Goal: Task Accomplishment & Management: Use online tool/utility

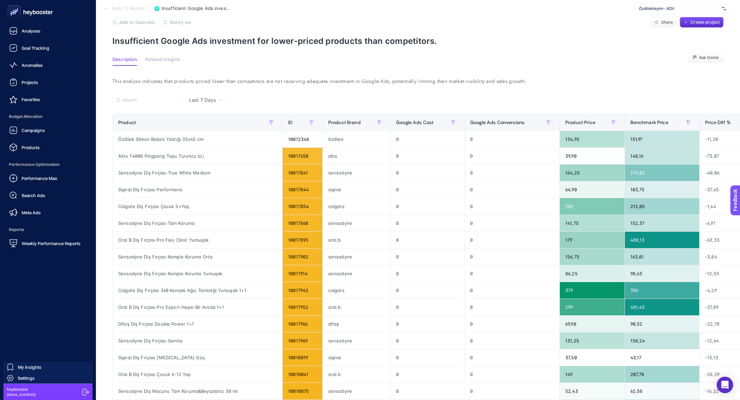
click at [40, 15] on icon at bounding box center [29, 12] width 49 height 14
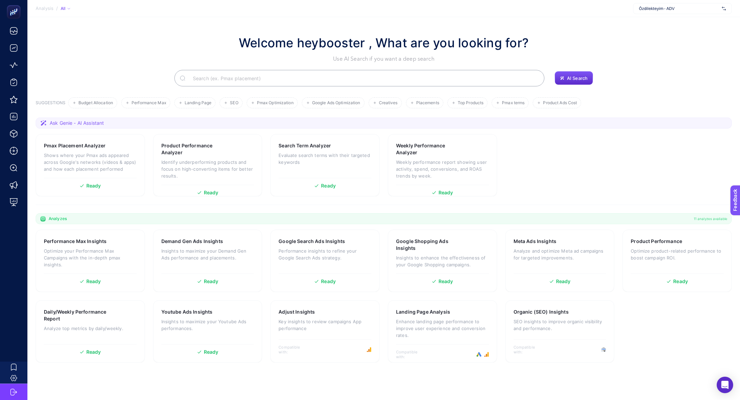
click at [253, 75] on input "Search" at bounding box center [363, 78] width 352 height 19
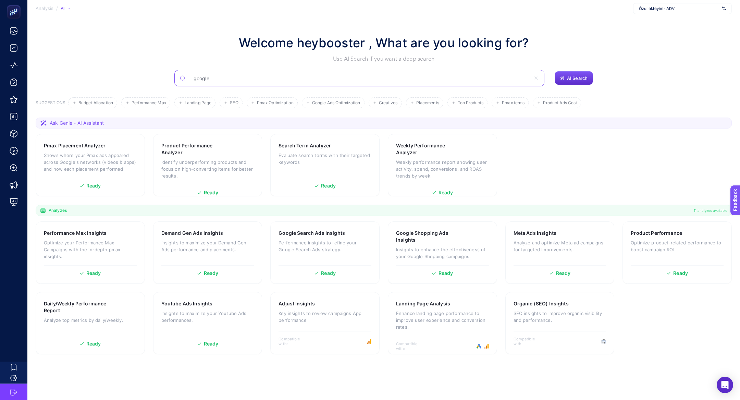
type input "google"
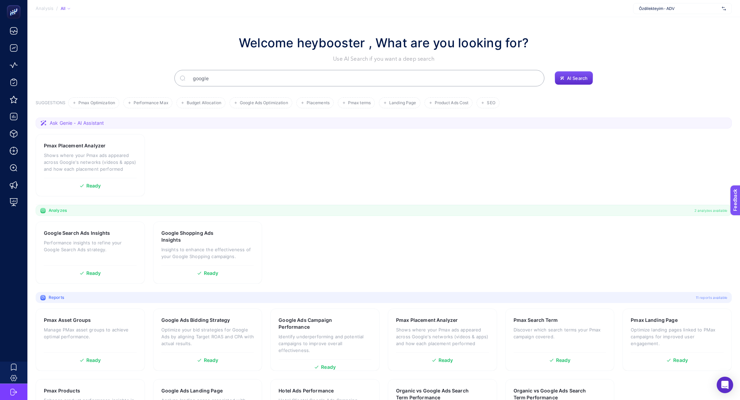
scroll to position [49, 0]
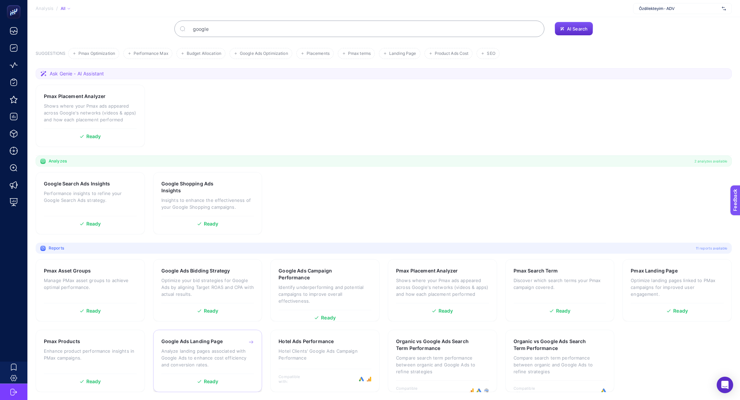
click at [224, 344] on div "Google Ads Landing Page" at bounding box center [207, 341] width 93 height 7
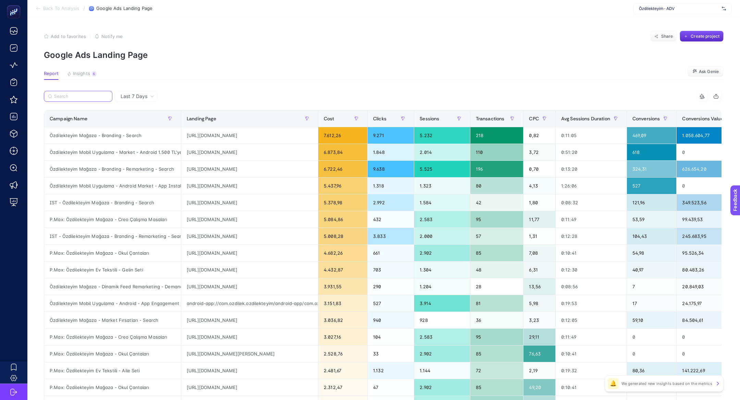
click at [97, 94] on input "Search" at bounding box center [81, 96] width 54 height 5
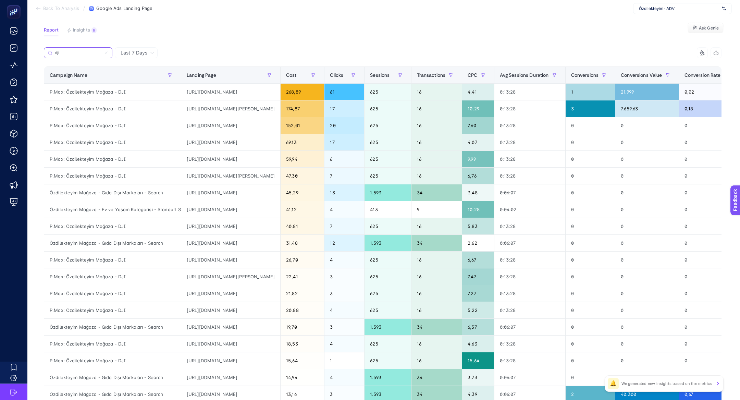
scroll to position [45, 0]
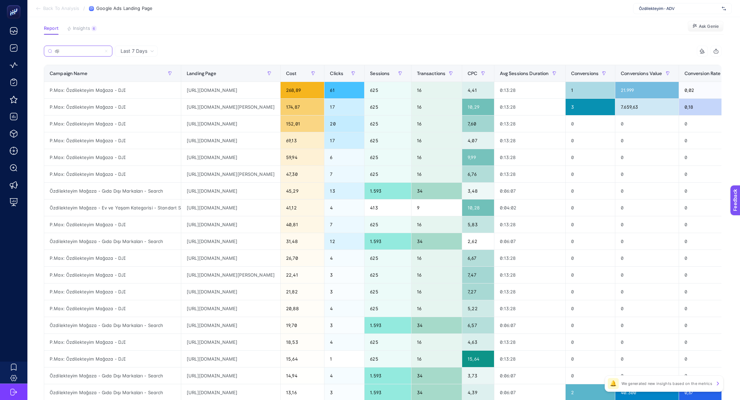
type input "dji"
click at [662, 73] on span "Conversions Value" at bounding box center [641, 73] width 41 height 5
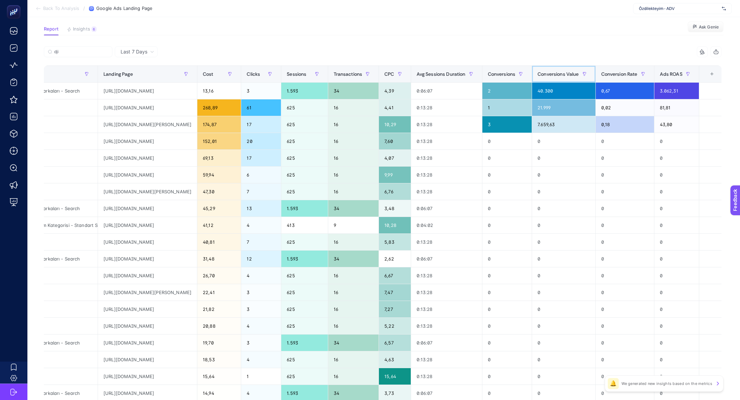
scroll to position [0, 129]
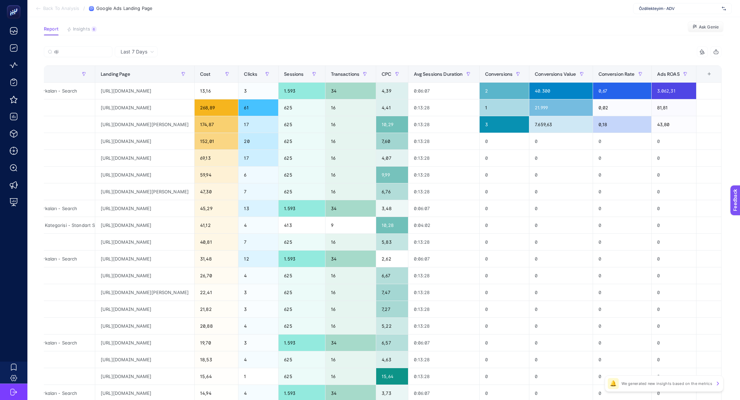
click at [710, 71] on div "+" at bounding box center [709, 73] width 13 height 5
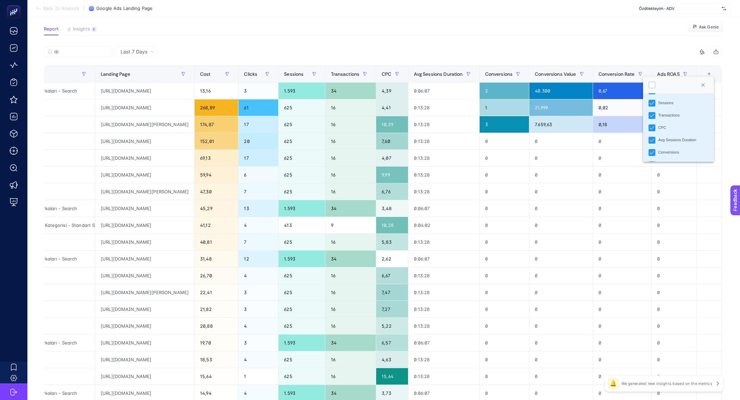
scroll to position [76, 0]
click at [679, 108] on li "Avg Sessions Duration" at bounding box center [678, 112] width 71 height 12
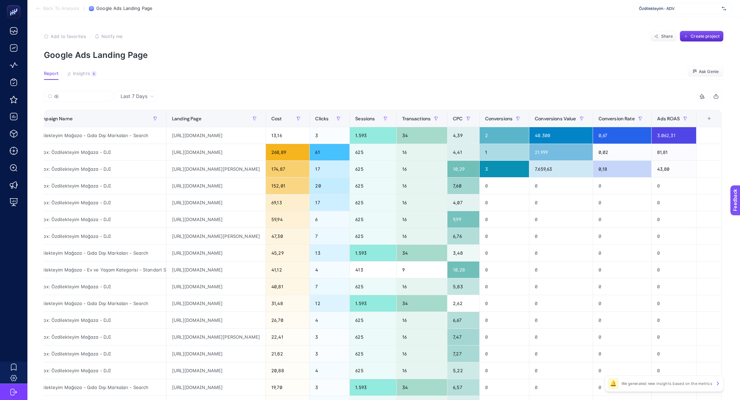
scroll to position [0, 0]
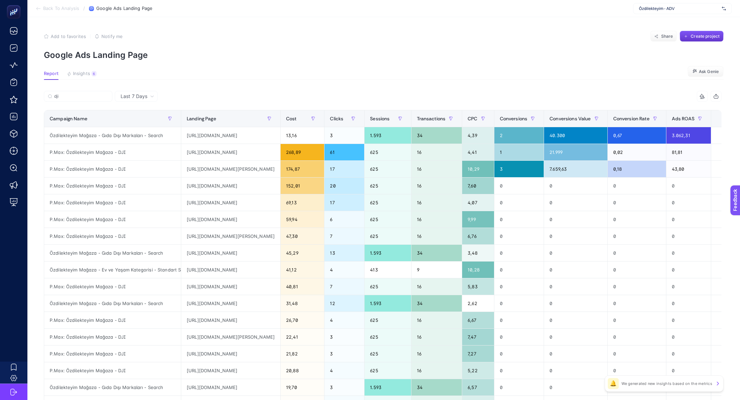
click at [710, 41] on button "Create project" at bounding box center [702, 36] width 44 height 11
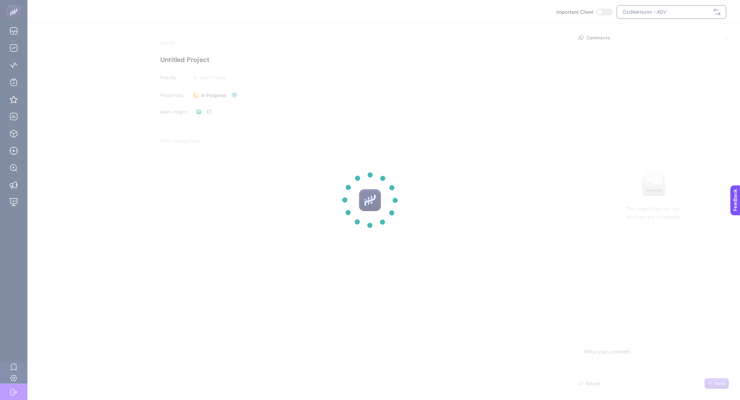
click at [192, 64] on section at bounding box center [370, 200] width 740 height 400
click at [192, 63] on section at bounding box center [370, 200] width 740 height 400
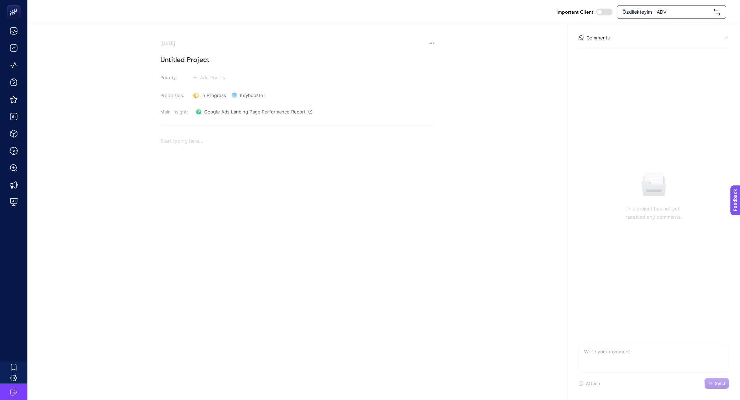
click at [192, 63] on h1 "Untitled Project" at bounding box center [297, 59] width 274 height 11
click at [240, 168] on div "Rich Text Editor. Editing area: main" at bounding box center [297, 200] width 274 height 137
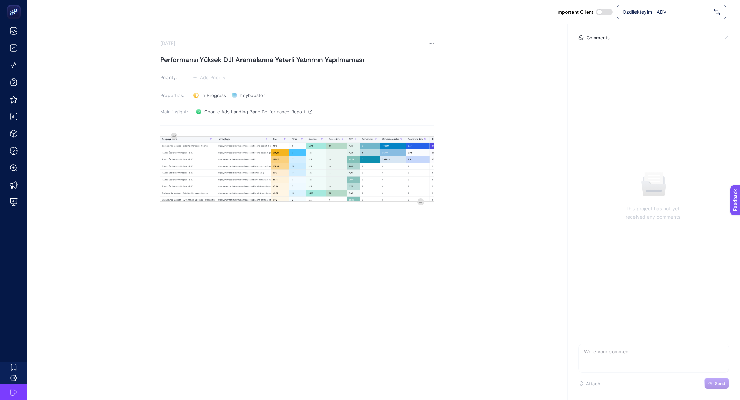
click at [202, 85] on section "September 10, 2025 Performansı Yüksek DJI Aramalarına Yeterli Yatırımın Yapılma…" at bounding box center [297, 154] width 274 height 229
click at [202, 79] on span "Add Priority" at bounding box center [213, 77] width 26 height 5
click at [210, 108] on li at bounding box center [208, 103] width 33 height 12
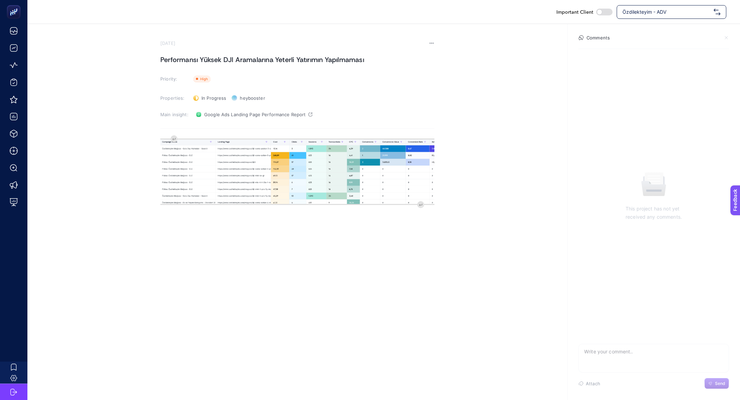
click at [244, 59] on h1 "Performansı Yüksek DJI Aramalarına Yeterli Yatırımın Yapılmaması" at bounding box center [297, 59] width 274 height 11
drag, startPoint x: 244, startPoint y: 61, endPoint x: 412, endPoint y: 70, distance: 168.5
click at [412, 70] on section "September 10, 2025 Performansı Yüksek DJI L Yeterli Yatırımın Yapılmamasıand Pr…" at bounding box center [297, 156] width 274 height 232
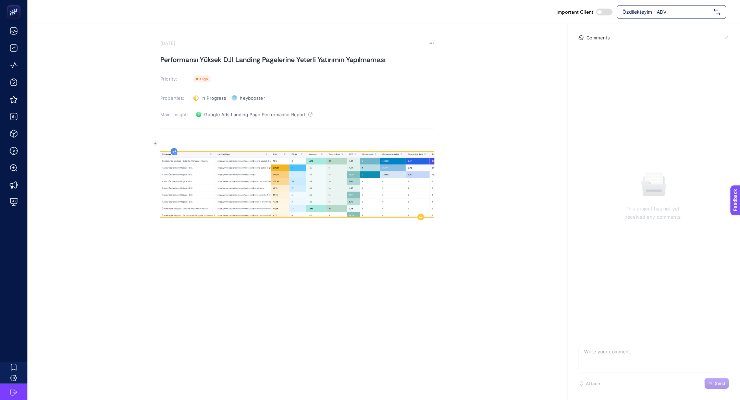
click at [173, 141] on div "Rich Text Editor. Editing area: main" at bounding box center [297, 203] width 274 height 137
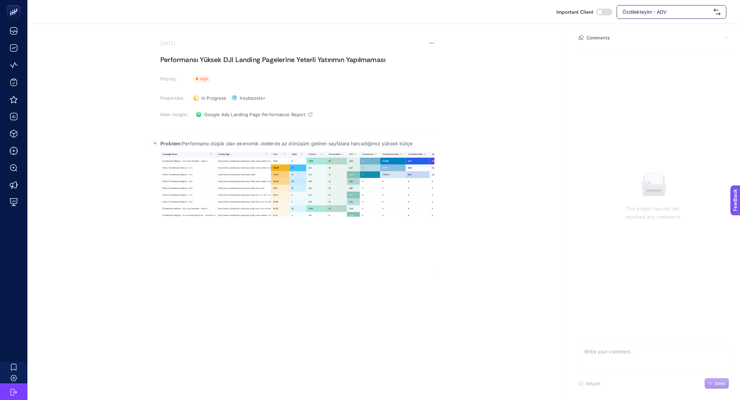
click at [217, 142] on p "Problem: Performansı düşük olan ekenomik otellerde az dönüşüm getiren sayfalara…" at bounding box center [297, 143] width 274 height 8
click at [248, 145] on p "Problem: Performansı yüksek olan ekenomik otellerde az dönüşüm getiren sayfalar…" at bounding box center [297, 143] width 274 height 8
drag, startPoint x: 240, startPoint y: 144, endPoint x: 433, endPoint y: 139, distance: 193.3
click at [435, 143] on section "September 10, 2025 Performansı Yüksek DJI Landing Pagelerine Yeterli Yatırımın …" at bounding box center [383, 148] width 713 height 248
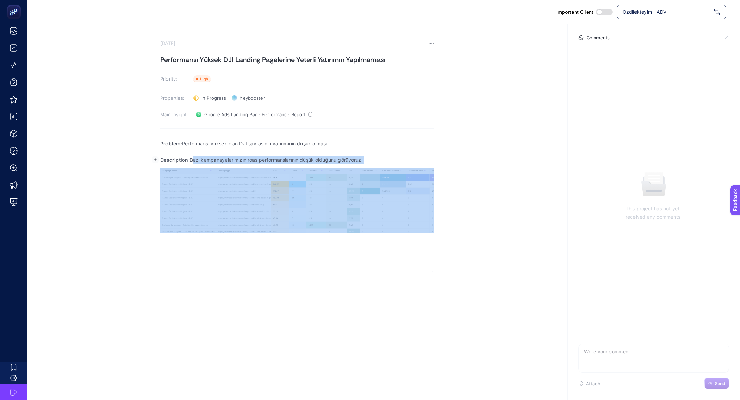
drag, startPoint x: 192, startPoint y: 161, endPoint x: 396, endPoint y: 167, distance: 204.0
click at [397, 168] on div "Problem: Performansı yüksek olan DJI sayfasının yatırımının düşük olması Descri…" at bounding box center [297, 203] width 274 height 137
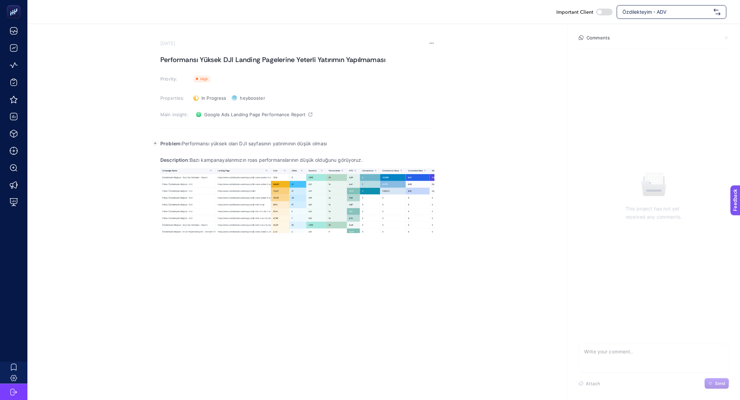
click at [394, 165] on div "Problem: Performansı yüksek olan DJI sayfasının yatırımının düşük olması Descri…" at bounding box center [297, 203] width 274 height 137
click at [391, 164] on div "Problem: Performansı yüksek olan DJI sayfasının yatırımının düşük olması Descri…" at bounding box center [297, 203] width 274 height 137
drag, startPoint x: 386, startPoint y: 161, endPoint x: 241, endPoint y: 164, distance: 145.0
click at [241, 164] on div "Problem: Performansı yüksek olan DJI sayfasının yatırımının düşük olması Descri…" at bounding box center [297, 203] width 274 height 137
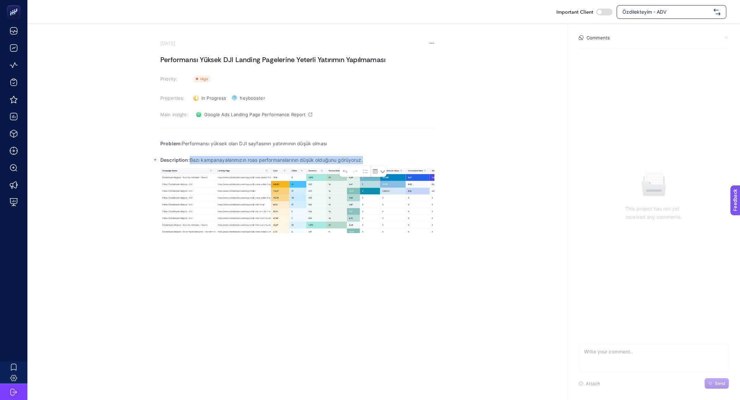
drag, startPoint x: 190, startPoint y: 160, endPoint x: 402, endPoint y: 153, distance: 211.6
click at [402, 153] on div "Problem: Performansı yüksek olan DJI sayfasının yatırımının düşük olması Descri…" at bounding box center [297, 203] width 274 height 137
click at [240, 156] on p "Description: Bazı kampanayalarımızın roas performanslarının düşük olduğunu görü…" at bounding box center [297, 160] width 274 height 8
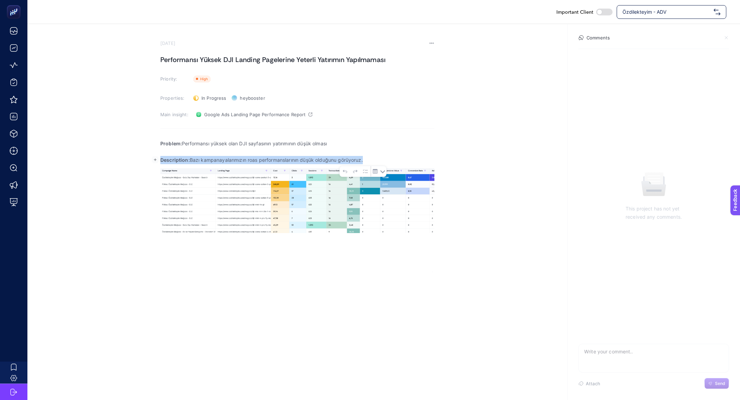
click at [240, 156] on p "Description: Bazı kampanayalarımızın roas performanslarının düşük olduğunu görü…" at bounding box center [297, 160] width 274 height 8
click at [204, 159] on p "Description: Bazı kampanayalarımızın roas performanslarının düşük olduğunu görü…" at bounding box center [297, 160] width 274 height 8
drag, startPoint x: 189, startPoint y: 159, endPoint x: 373, endPoint y: 160, distance: 183.7
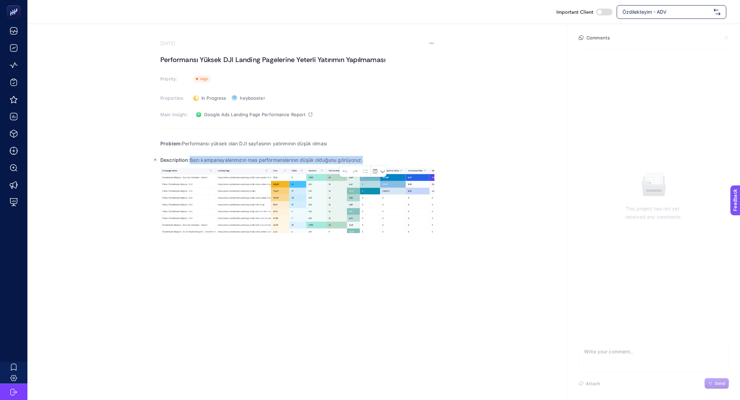
click at [374, 160] on p "Description: Bazı kampanayalarımızın roas performanslarının düşük olduğunu görü…" at bounding box center [297, 160] width 274 height 8
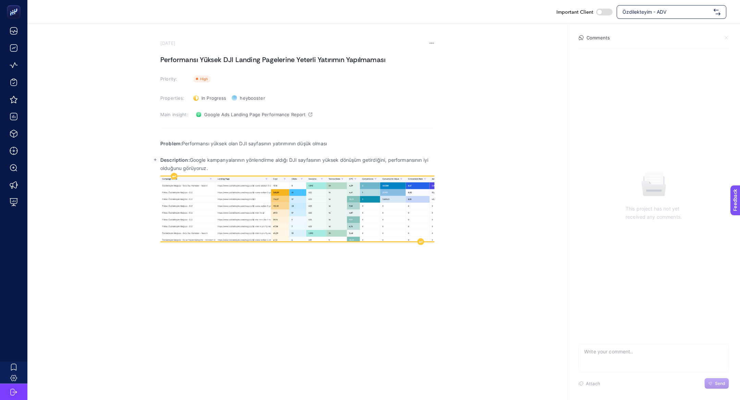
click at [405, 224] on img "Rich Text Editor. Editing area: main" at bounding box center [297, 208] width 274 height 64
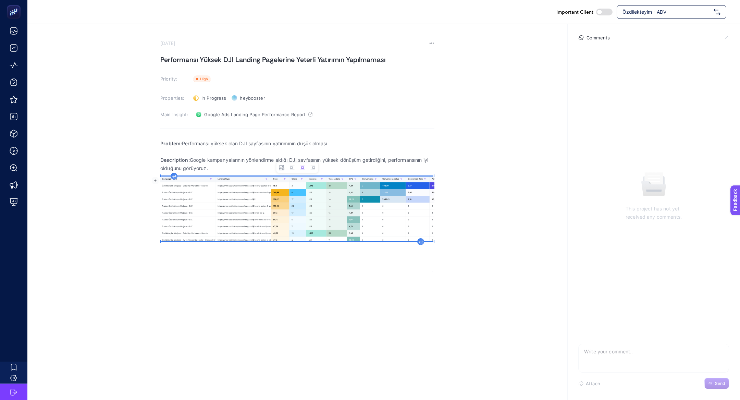
click at [417, 243] on div "Problem: Performansı yüksek olan DJI sayfasının yatırımının düşük olması Descri…" at bounding box center [297, 203] width 274 height 137
click at [295, 170] on button "Left aligned image" at bounding box center [292, 167] width 10 height 10
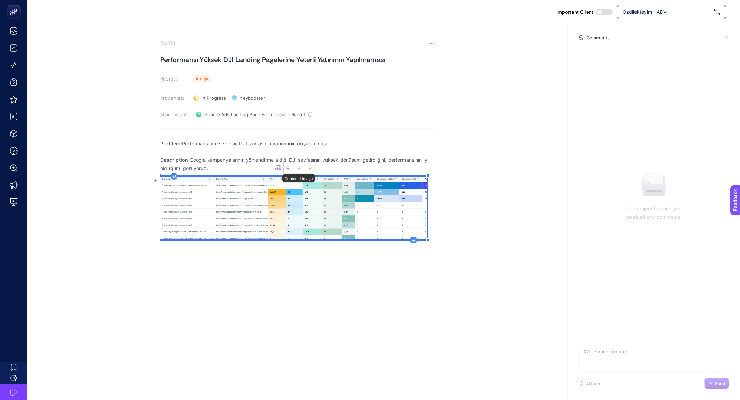
click at [410, 239] on div "Rich Text Editor. Editing area: main" at bounding box center [413, 239] width 7 height 7
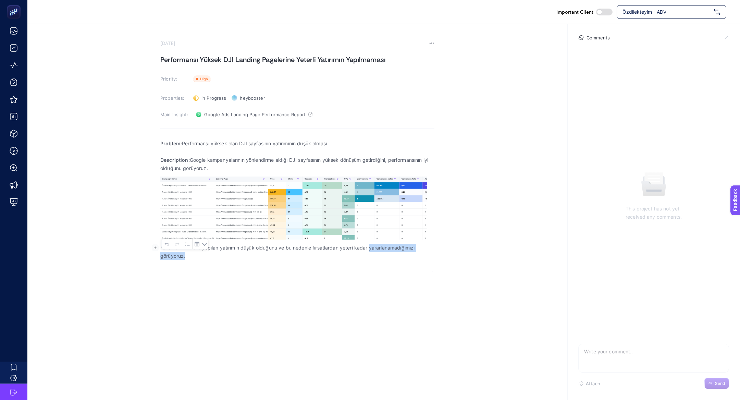
drag, startPoint x: 370, startPoint y: 248, endPoint x: 439, endPoint y: 275, distance: 73.9
click at [439, 275] on div "Important Client Özdilekteyim - ADV September 10, 2025 Performansı Yüksek DJI L…" at bounding box center [370, 200] width 740 height 400
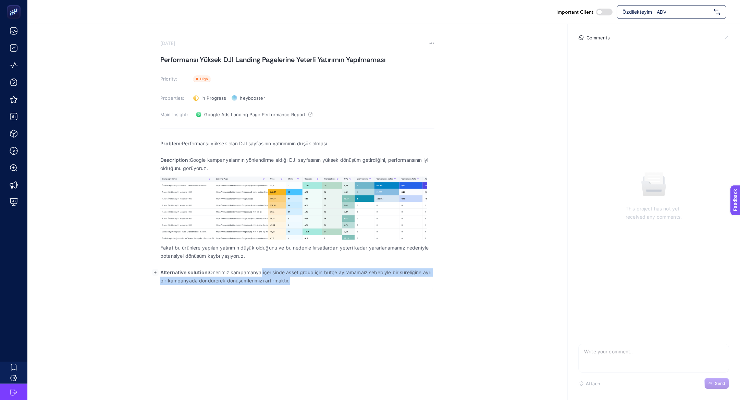
drag, startPoint x: 262, startPoint y: 271, endPoint x: 310, endPoint y: 297, distance: 54.8
click at [310, 297] on div "Important Client Özdilekteyim - ADV September 10, 2025 Performansı Yüksek DJI L…" at bounding box center [370, 200] width 740 height 400
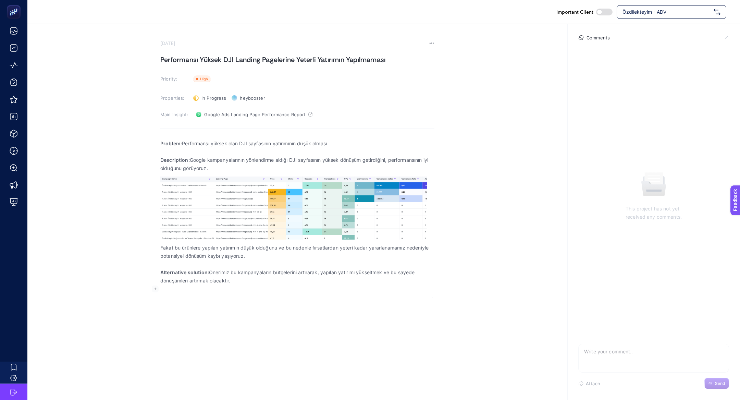
click at [179, 50] on section "September 10, 2025 Performansı Yüksek DJI Landing Pagelerine Yeterli Yatırımın …" at bounding box center [297, 168] width 274 height 257
click at [179, 60] on h1 "Performansı Yüksek DJI Landing Pagelerine Yeterli Yatırımın Yapılmaması" at bounding box center [297, 59] width 274 height 11
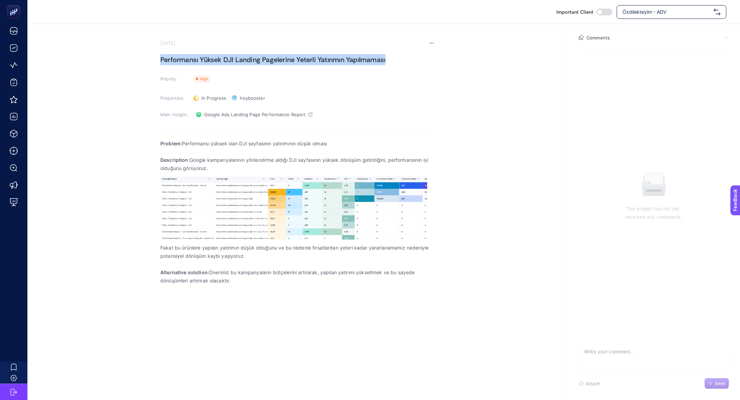
copy h1 "Performansı Yüksek DJI Landing Pagelerine Yeterli Yatırımın Yapılmaması"
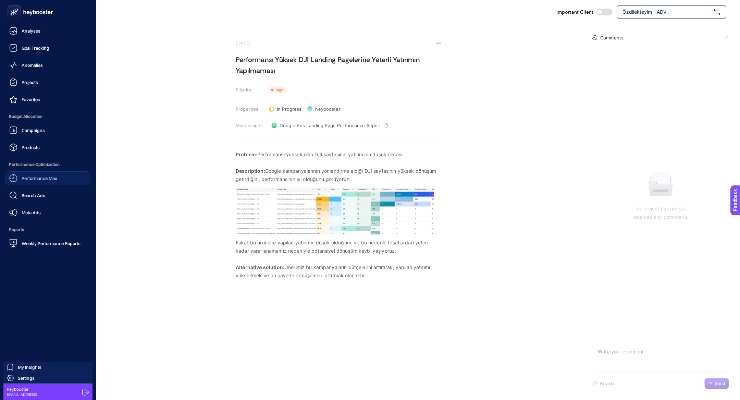
click at [46, 178] on span "Performance Max" at bounding box center [40, 177] width 36 height 5
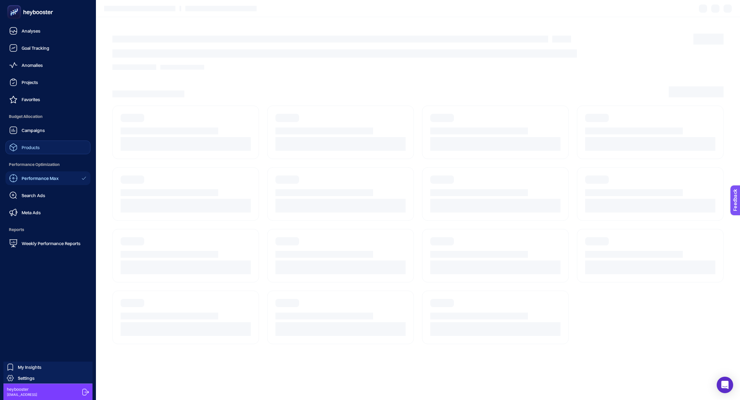
click at [39, 146] on span "Products" at bounding box center [31, 147] width 18 height 5
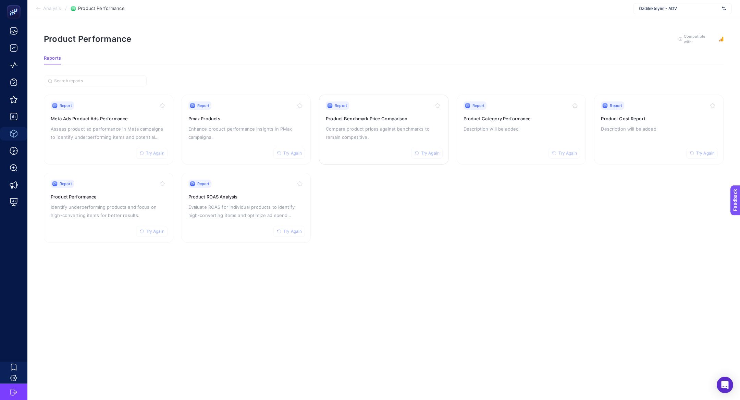
click at [354, 138] on p "Compare product prices against benchmarks to remain competitive." at bounding box center [384, 133] width 116 height 16
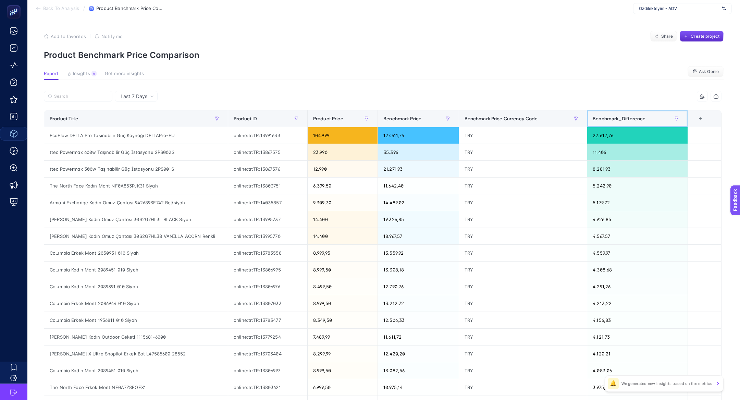
click at [630, 124] on th "Benchmark_Difference" at bounding box center [637, 118] width 101 height 17
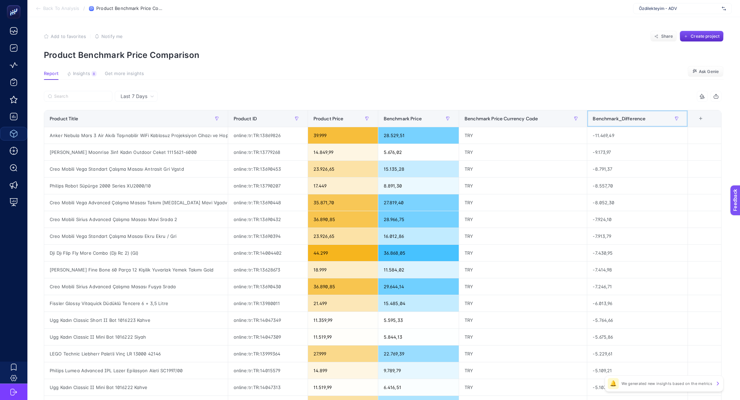
click at [626, 123] on div "Benchmark_Difference" at bounding box center [637, 118] width 89 height 11
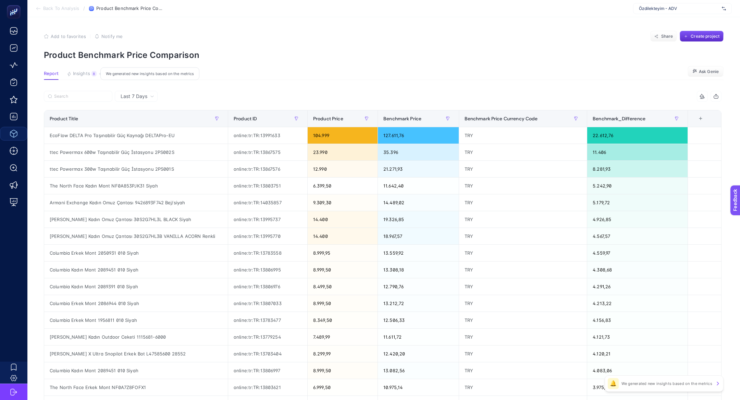
click at [85, 78] on button "Insights 8 We generated new insights based on the metrics" at bounding box center [82, 75] width 30 height 9
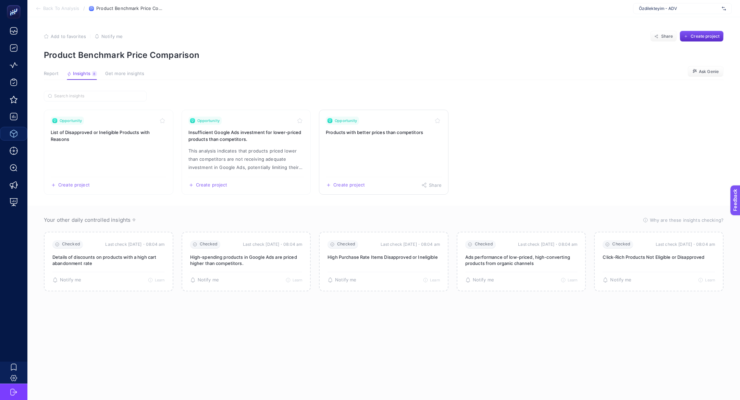
click at [399, 150] on link "Opportunity Products with better prices than competitors Create project Share" at bounding box center [384, 152] width 130 height 85
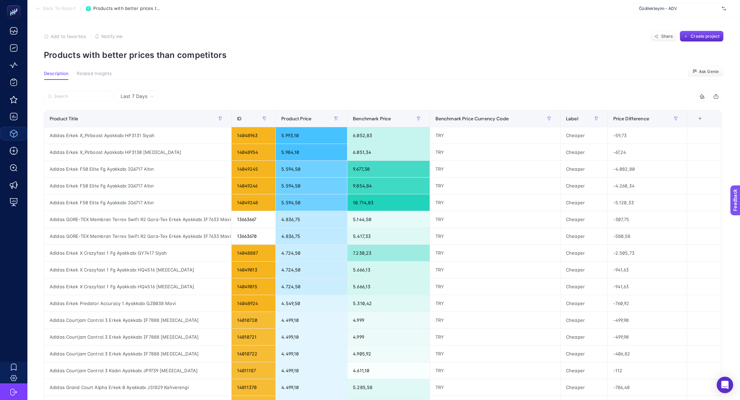
click at [191, 55] on p "Products with better prices than competitors" at bounding box center [384, 55] width 680 height 10
click at [349, 47] on section "Add to favorites false Notify me Share Create project Products with better pric…" at bounding box center [384, 45] width 680 height 29
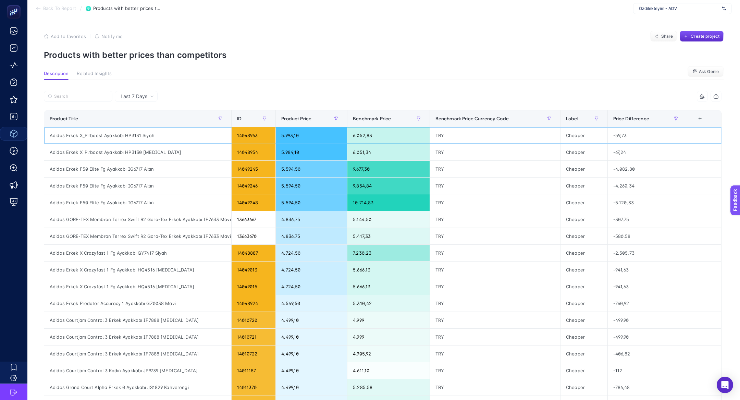
click at [626, 127] on div "-59,73" at bounding box center [648, 135] width 80 height 16
click at [626, 124] on div "Price Difference" at bounding box center [647, 118] width 69 height 11
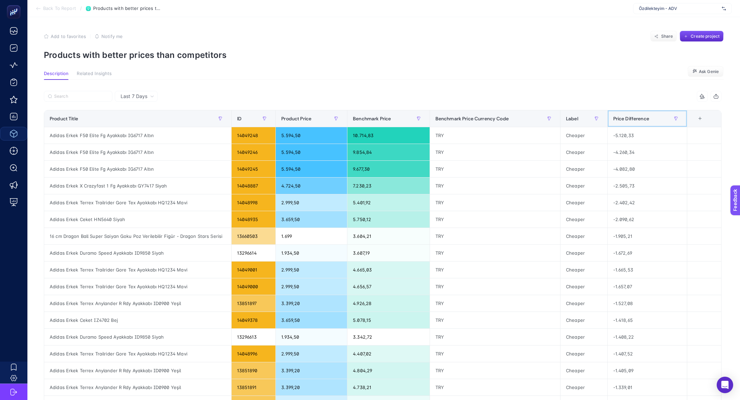
click at [626, 124] on div "Price Difference" at bounding box center [647, 118] width 69 height 11
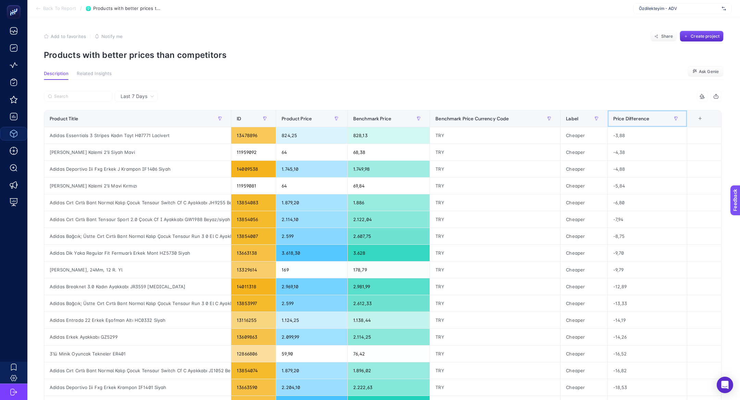
click at [626, 124] on div "Price Difference" at bounding box center [647, 118] width 68 height 11
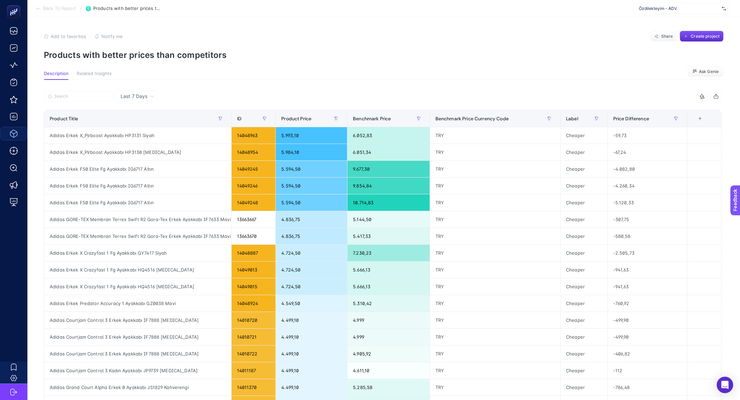
click at [538, 64] on article "Add to favorites false Notify me Share Create project Products with better pric…" at bounding box center [383, 284] width 713 height 534
click at [704, 34] on span "Create project" at bounding box center [705, 36] width 29 height 5
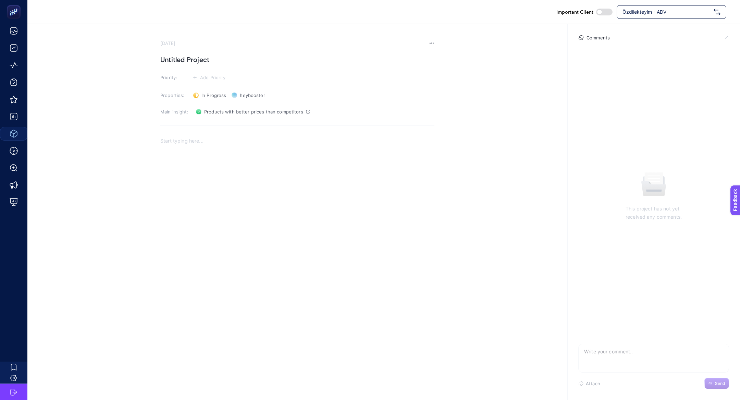
click at [209, 60] on h1 "Untitled Project" at bounding box center [297, 59] width 274 height 11
click at [214, 215] on div "Rich Text Editor. Editing area: main" at bounding box center [297, 200] width 274 height 137
click at [153, 140] on rect "button" at bounding box center [155, 140] width 7 height 7
click at [221, 211] on div "Rich Text Editor. Editing area: main" at bounding box center [297, 200] width 274 height 137
click at [154, 140] on rect "button" at bounding box center [155, 140] width 7 height 7
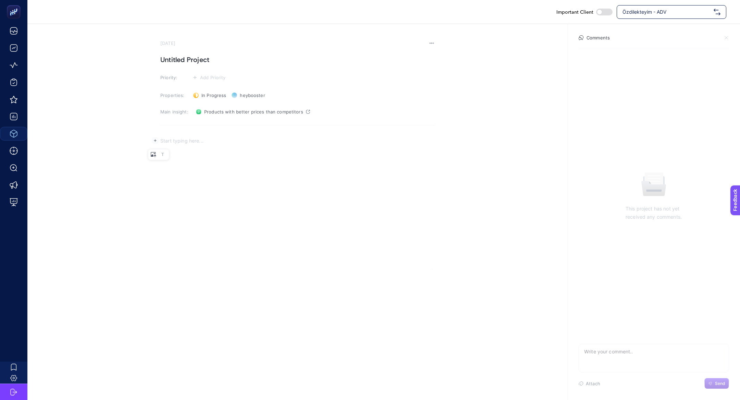
click at [154, 154] on icon "Editor block content toolbar" at bounding box center [153, 154] width 5 height 4
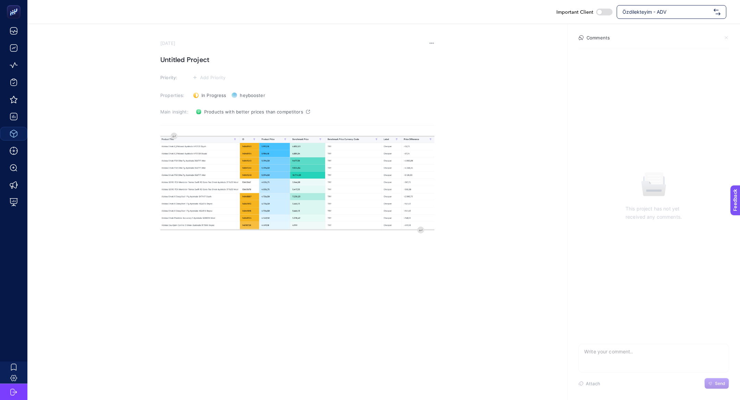
click at [228, 64] on h1 "Untitled Project" at bounding box center [297, 59] width 274 height 11
drag, startPoint x: 231, startPoint y: 74, endPoint x: 222, endPoint y: 74, distance: 9.3
click at [231, 74] on section "Priority: Add Priority" at bounding box center [297, 77] width 274 height 8
click at [222, 74] on button "Add Priority" at bounding box center [209, 77] width 37 height 8
click at [215, 105] on div at bounding box center [206, 103] width 20 height 7
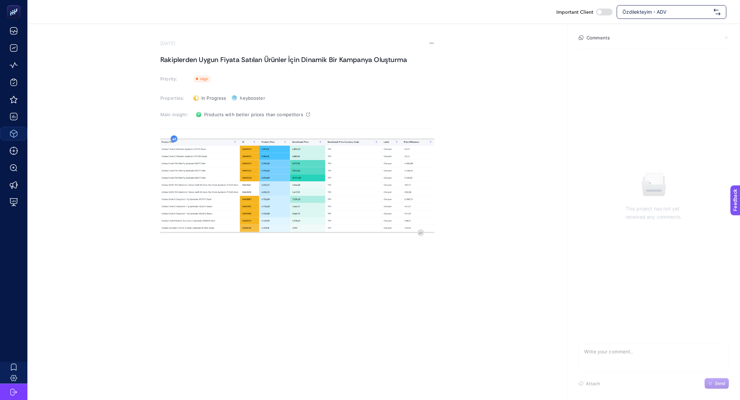
click at [171, 139] on div "image widget. Press Enter to type after or press Shift + Enter to type before t…" at bounding box center [297, 203] width 274 height 137
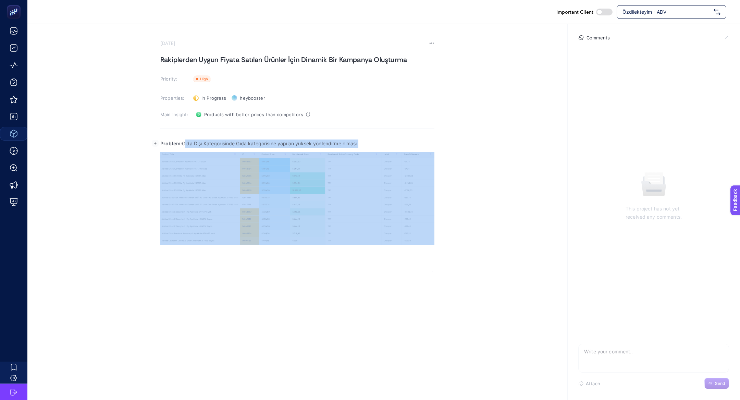
drag, startPoint x: 183, startPoint y: 144, endPoint x: 441, endPoint y: 154, distance: 258.6
click at [441, 154] on section "September 10, 2025 Rakiplerden Uygun Fiyata Satılan Ürünler İçin Dinamik Bir Ka…" at bounding box center [383, 148] width 713 height 248
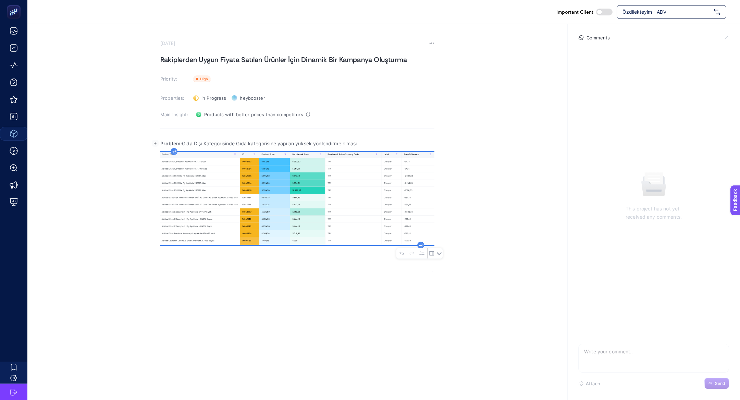
click at [351, 148] on div "Problem: Gıda Dışı Kategorisinde Gıda kategorisine yapılan yüksek yönlendirme o…" at bounding box center [297, 203] width 274 height 137
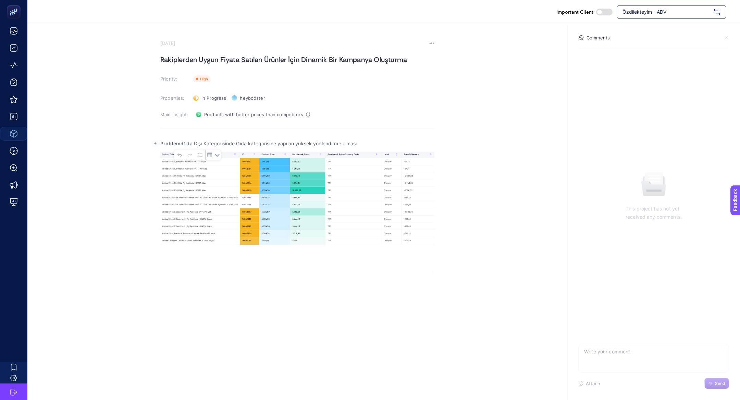
drag, startPoint x: 366, startPoint y: 142, endPoint x: 184, endPoint y: 144, distance: 182.3
click at [184, 144] on p "Problem: Gıda Dışı Kategorisinde Gıda kategorisine yapılan yüksek yönlendirme o…" at bounding box center [297, 143] width 274 height 8
click at [298, 141] on p "Problem: Rakiplerden daha uygun fiyata satılan ürünleri" at bounding box center [297, 143] width 274 height 8
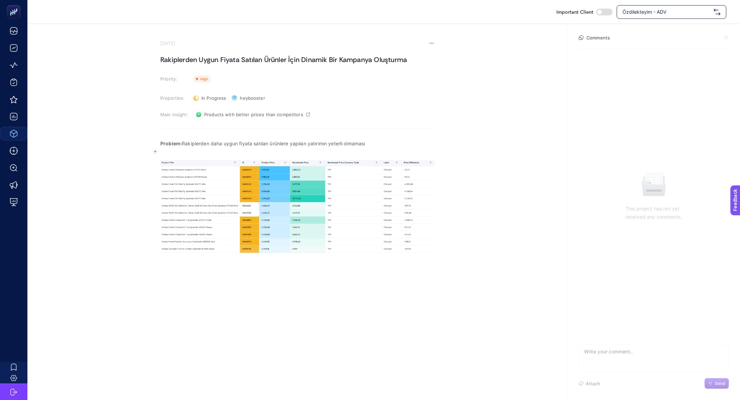
click at [217, 64] on h1 "Rakiplerden Uygun Fiyata Satılan Ürünler İçin Dinamik Bir Kampanya Oluşturma" at bounding box center [297, 59] width 274 height 11
copy h1 "Rakiplerden Uygun Fiyata Satılan Ürünler İçin Dinamik Bir Kampanya Oluşturma"
click at [197, 138] on div "Problem: Rakiplerden daha uygun fiyata satılan ürünlere yapılan yatırımın yeter…" at bounding box center [297, 203] width 274 height 137
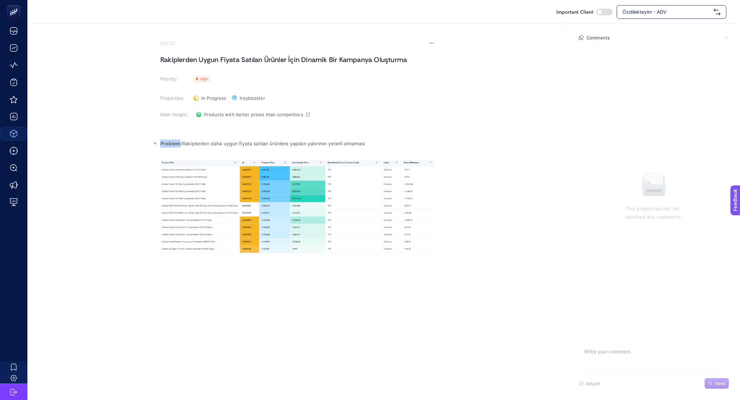
click at [197, 138] on div "Problem: Rakiplerden daha uygun fiyata satılan ürünlere yapılan yatırımın yeter…" at bounding box center [297, 203] width 274 height 137
copy p "Problem: Rakiplerden daha uygun fiyata satılan ürünlere yapılan yatırımın yeter…"
click at [433, 42] on icon at bounding box center [431, 42] width 5 height 5
click at [419, 53] on span "Delete" at bounding box center [422, 52] width 15 height 5
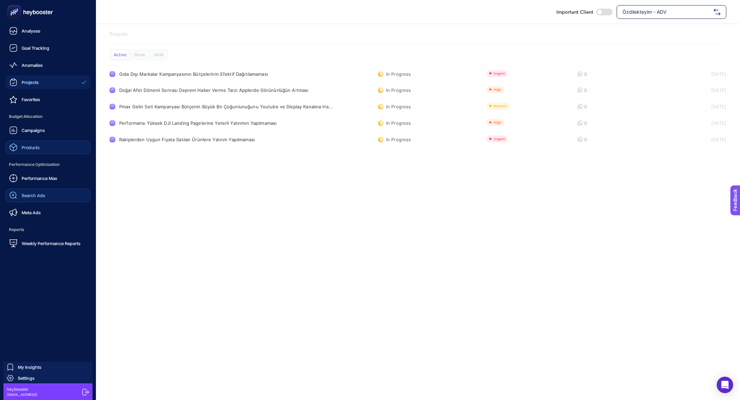
click at [33, 193] on span "Search Ads" at bounding box center [34, 195] width 24 height 5
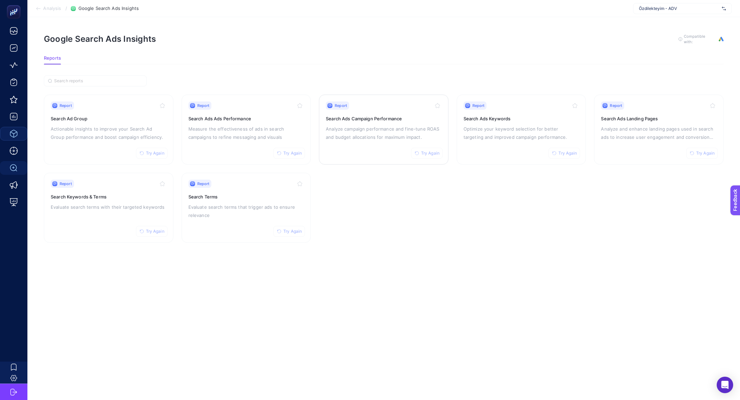
click at [365, 133] on p "Analyze campaign performance and fine-tune ROAS and budget allocations for maxi…" at bounding box center [384, 133] width 116 height 16
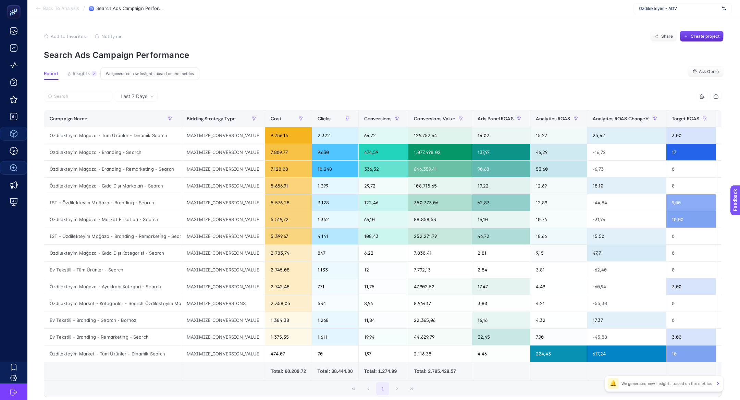
click at [91, 77] on button "Insights 2 We generated new insights based on the metrics" at bounding box center [82, 75] width 30 height 9
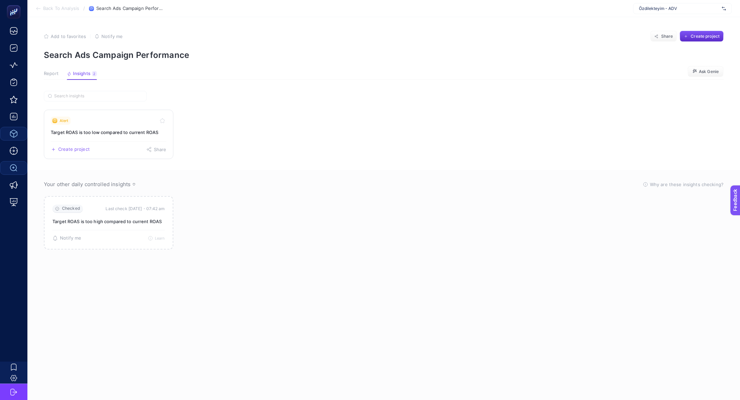
click at [108, 128] on link "Alert Target ROAS is too low compared to current ROAS Create project Share" at bounding box center [109, 134] width 130 height 49
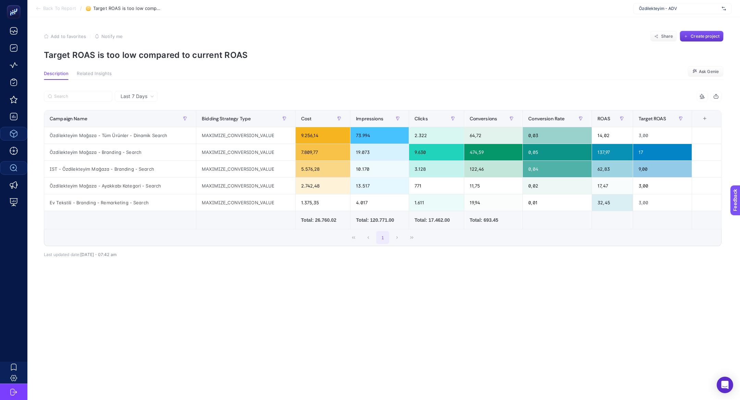
click at [706, 33] on button "Create project" at bounding box center [702, 36] width 44 height 11
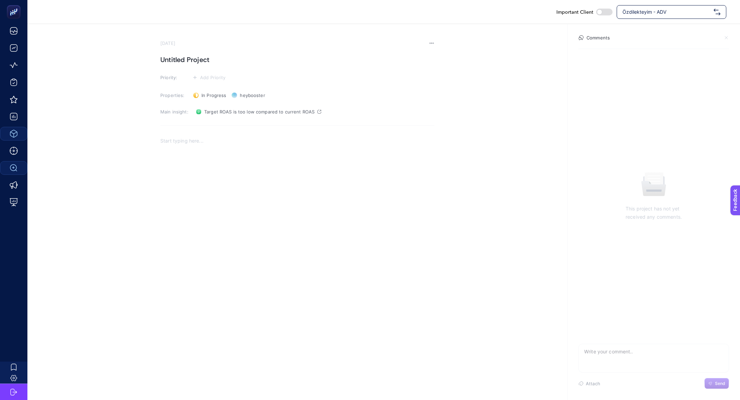
click at [205, 57] on h1 "Untitled Project" at bounding box center [297, 59] width 274 height 11
click at [192, 57] on h1 "Gerçekleşen" at bounding box center [297, 59] width 274 height 11
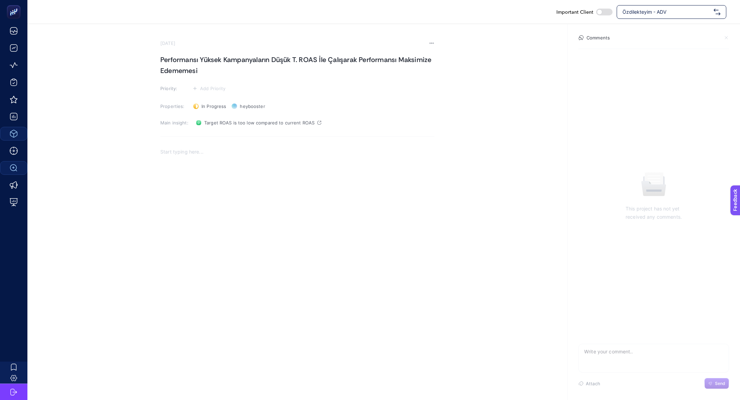
click at [214, 81] on section "September 10, 2025 Performansı Yüksek Kampanyaların Düşük T. ROAS İle Çalışarak…" at bounding box center [297, 160] width 274 height 240
click at [214, 86] on span "Add Priority" at bounding box center [213, 88] width 26 height 5
click at [212, 109] on li at bounding box center [208, 114] width 33 height 12
drag, startPoint x: 210, startPoint y: 195, endPoint x: 210, endPoint y: 188, distance: 6.5
click at [210, 195] on div "Rich Text Editor. Editing area: main" at bounding box center [297, 214] width 274 height 137
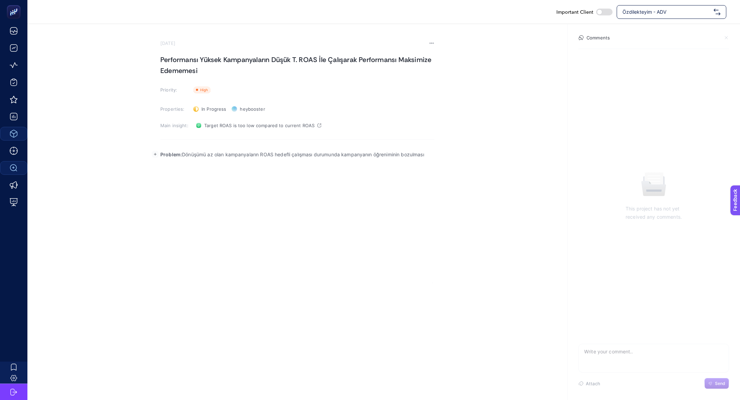
click at [210, 154] on p "Problem: Dönüşümü az olan kampanyaların ROAS hedefli çalışması durumunda kampan…" at bounding box center [297, 154] width 274 height 8
click at [272, 152] on p "Problem: Dönüşümü yüksek olan kampanyaların ROAS hedefli çalışması durumunda ka…" at bounding box center [297, 158] width 274 height 16
click at [370, 168] on p "Rich Text Editor. Editing area: main" at bounding box center [297, 171] width 274 height 8
click at [283, 81] on section "September 10, 2025 Performansı Yüksek Kampanyaların Düşük T. ROAS İle Çalışarak…" at bounding box center [297, 161] width 274 height 243
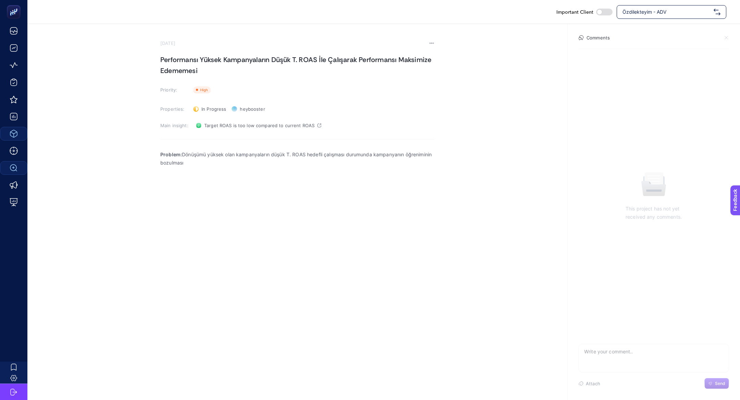
click at [283, 75] on h1 "Performansı Yüksek Kampanyaların Düşük T. ROAS İle Çalışarak Performansı Maksim…" at bounding box center [297, 65] width 274 height 22
click at [284, 62] on h1 "Performansı Yüksek Kampanyaların Düşük T. ROAS İle Çalışarak Performansı Maksim…" at bounding box center [297, 65] width 274 height 22
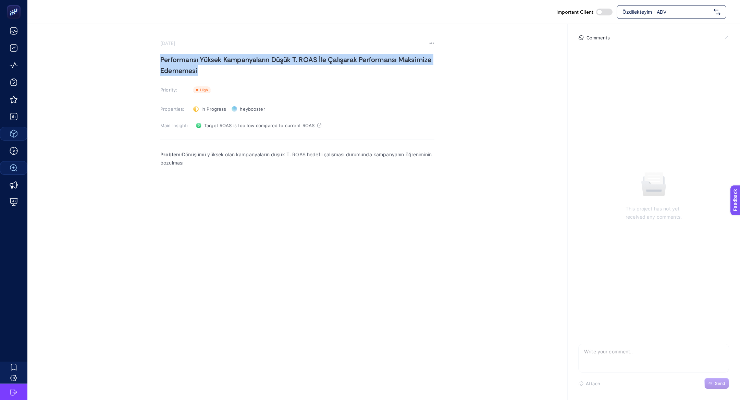
click at [284, 62] on h1 "Performansı Yüksek Kampanyaların Düşük T. ROAS İle Çalışarak Performansı Maksim…" at bounding box center [297, 65] width 274 height 22
copy h1 "Performansı Yüksek Kampanyaların Düşük T. ROAS İle Çalışarak Performansı Maksim…"
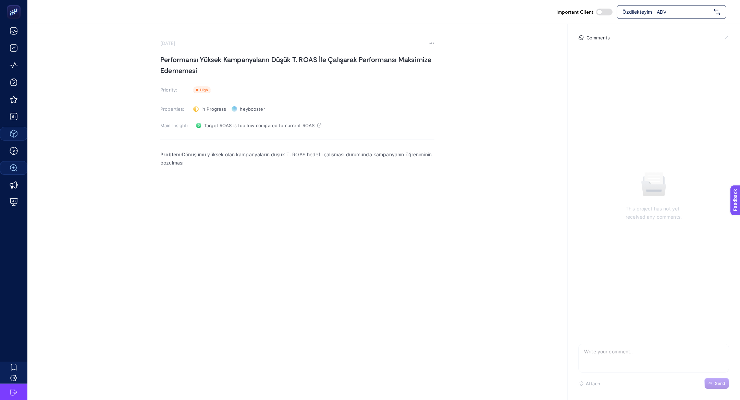
click at [229, 222] on div "Problem: Dönüşümü yüksek olan kampanyaların düşük T. ROAS hedefli çalışması dur…" at bounding box center [297, 214] width 274 height 137
click at [156, 185] on rect "button" at bounding box center [155, 187] width 7 height 7
click at [153, 198] on button "Upload image from computer" at bounding box center [153, 201] width 10 height 10
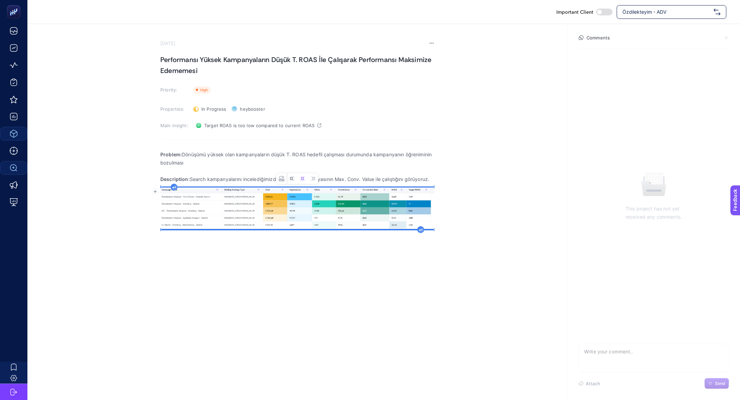
click at [291, 178] on icon "Image toolbar" at bounding box center [292, 178] width 5 height 5
click at [399, 203] on img "Rich Text Editor. Editing area: main" at bounding box center [293, 207] width 267 height 40
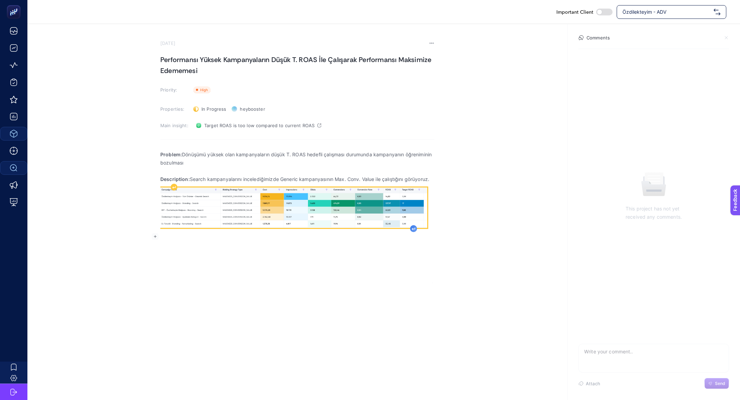
click at [415, 228] on div "Rich Text Editor. Editing area: main" at bounding box center [413, 228] width 7 height 7
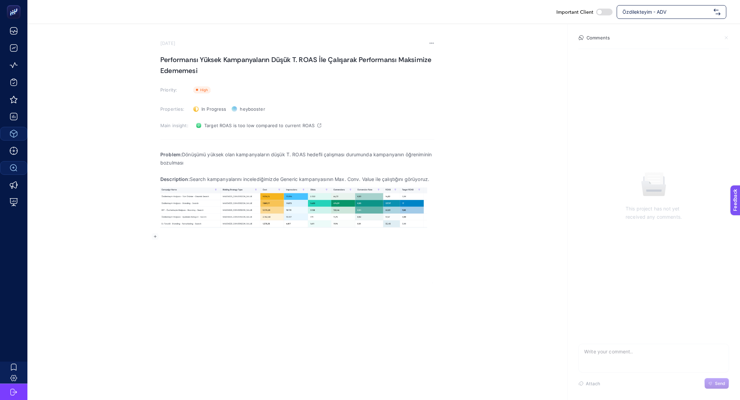
click at [407, 181] on p "Description: Search kampanyalarını incelediğimizde Generic kampanyasının Max. C…" at bounding box center [297, 179] width 274 height 8
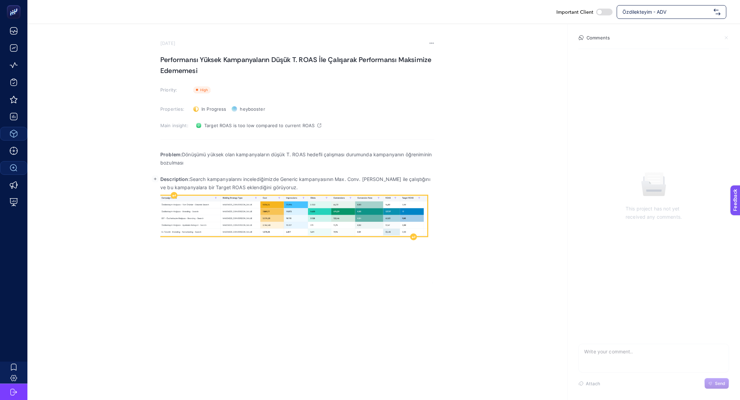
click at [225, 219] on img "Rich Text Editor. Editing area: main" at bounding box center [293, 216] width 267 height 40
click at [413, 240] on div "Rich Text Editor. Editing area: main" at bounding box center [413, 236] width 7 height 7
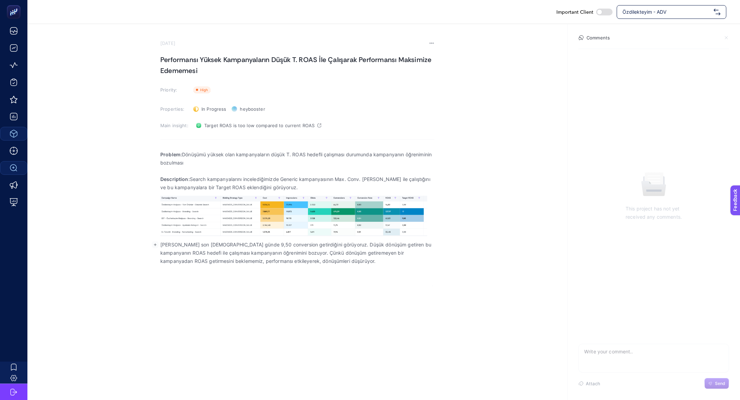
click at [206, 244] on p "Kampanyanın son 30 günde 9,50 conversion getirdiğini görüyoruz. Düşük dönüşüm g…" at bounding box center [297, 253] width 274 height 25
click at [203, 244] on p "Kampanyanın son 30 günde 9,50 conversion getirdiğini görüyoruz. Düşük dönüşüm g…" at bounding box center [297, 253] width 274 height 25
drag, startPoint x: 194, startPoint y: 244, endPoint x: 313, endPoint y: 244, distance: 119.3
click at [313, 244] on p "Kampanyanın son 30 günde 9,50 conversion getirdiğini görüyoruz. Düşük dönüşüm g…" at bounding box center [297, 253] width 274 height 25
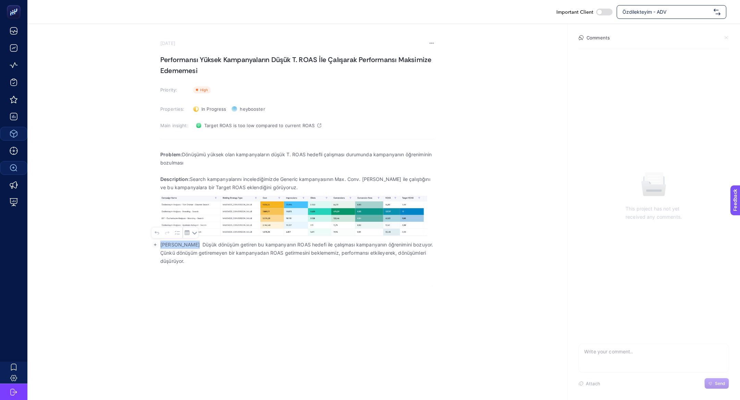
drag, startPoint x: 195, startPoint y: 245, endPoint x: 150, endPoint y: 243, distance: 44.6
click at [150, 243] on body "Important Client Özdilekteyim - ADV September 10, 2025 Performansı Yüksek Kampa…" at bounding box center [370, 200] width 740 height 400
click at [169, 246] on p "Düşük dönüşüm getiren bu kampanyanın ROAS hedefi ile çalışması kampanyanın öğre…" at bounding box center [297, 249] width 274 height 16
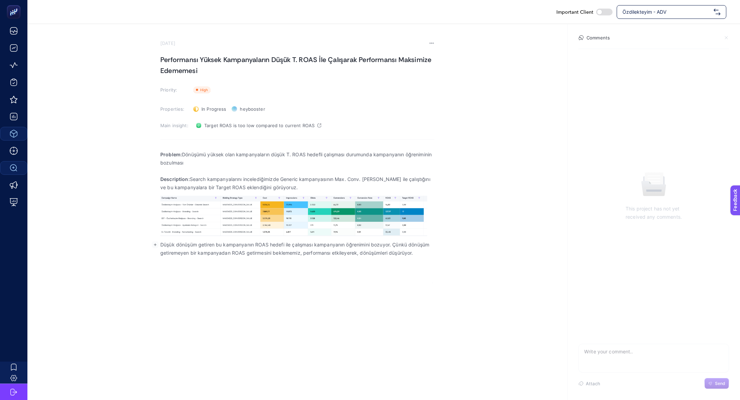
click at [169, 246] on p "Düşük dönüşüm getiren bu kampanyanın ROAS hedefi ile çalışması kampanyanın öğre…" at bounding box center [297, 249] width 274 height 16
click at [259, 243] on p "Yüksek dönüşüm getiren bu kampanyanın ROAS hedefi ile çalışması kampanyanın öğr…" at bounding box center [297, 249] width 274 height 16
drag, startPoint x: 178, startPoint y: 252, endPoint x: 321, endPoint y: 253, distance: 142.9
click at [321, 253] on p "Yüksek dönüşüm getiren bu kampanyanın düşük Target ROAS hedefi ile çalışması ka…" at bounding box center [297, 253] width 274 height 25
drag, startPoint x: 344, startPoint y: 262, endPoint x: 229, endPoint y: 261, distance: 114.5
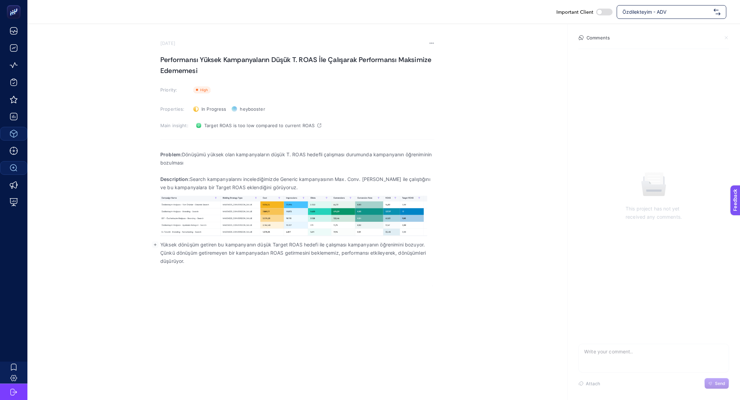
click at [229, 261] on p "Yüksek dönüşüm getiren bu kampanyanın düşük Target ROAS hedefi ile çalışması ka…" at bounding box center [297, 253] width 274 height 25
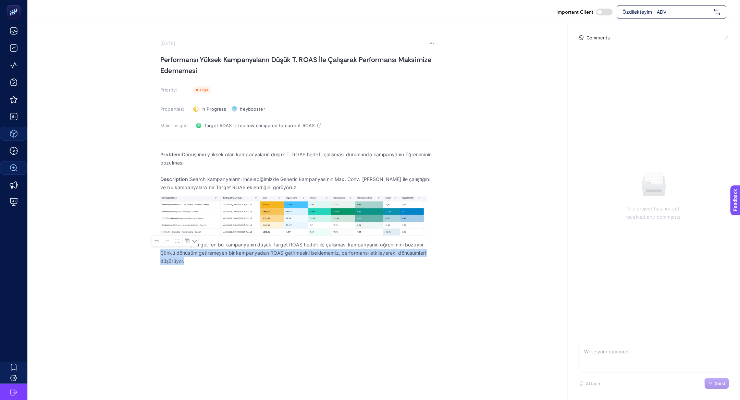
drag, startPoint x: 194, startPoint y: 264, endPoint x: 158, endPoint y: 254, distance: 38.0
click at [158, 254] on section "September 10, 2025 Performansı Yüksek Kampanyaların Düşük T. ROAS İle Çalışarak…" at bounding box center [383, 155] width 713 height 262
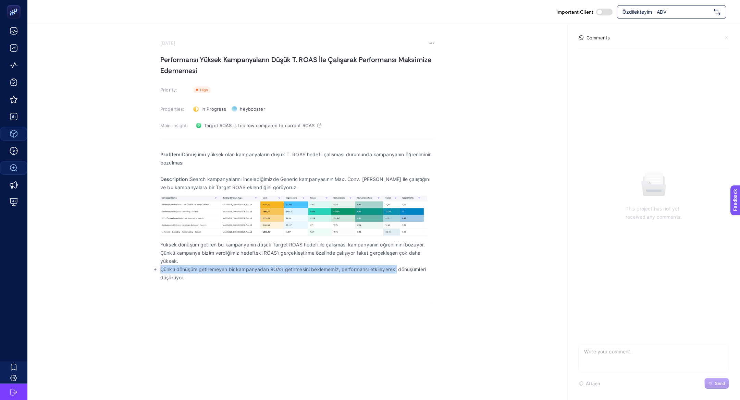
drag, startPoint x: 398, startPoint y: 270, endPoint x: 149, endPoint y: 267, distance: 248.8
click at [149, 267] on section "September 10, 2025 Performansı Yüksek Kampanyaların Düşük T. ROAS İle Çalışarak…" at bounding box center [383, 163] width 713 height 279
click at [191, 281] on p "dönüşümleri düşürüyor." at bounding box center [297, 277] width 274 height 8
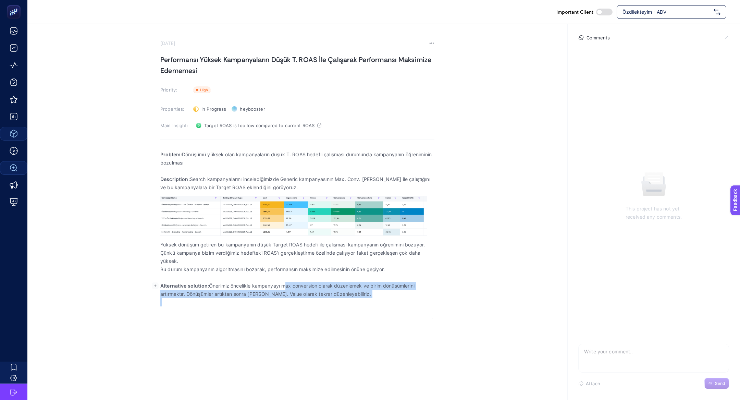
drag, startPoint x: 282, startPoint y: 285, endPoint x: 392, endPoint y: 302, distance: 111.2
click at [392, 302] on div "Problem: Dönüşümü yüksek olan kampanyaların düşük T. ROAS hedefli çalışması dur…" at bounding box center [297, 232] width 274 height 173
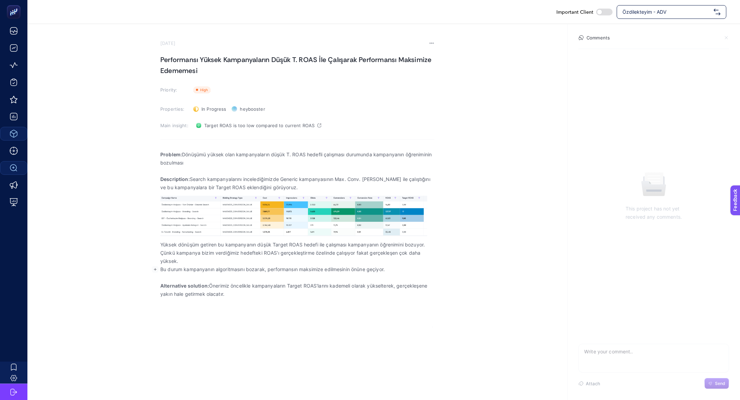
click at [229, 269] on p "Bu durum kampanyanın algoritmasını bozarak, performansın maksimize edilmesinin …" at bounding box center [297, 269] width 274 height 8
copy p "Bu durum kampanyanın algoritmasını bozarak, performansın maksimize edilmesinin …"
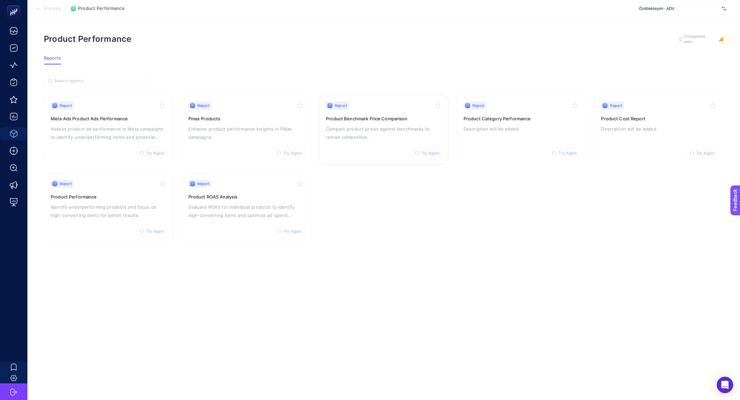
click at [394, 127] on p "Compare product prices against benchmarks to remain competitive." at bounding box center [384, 133] width 116 height 16
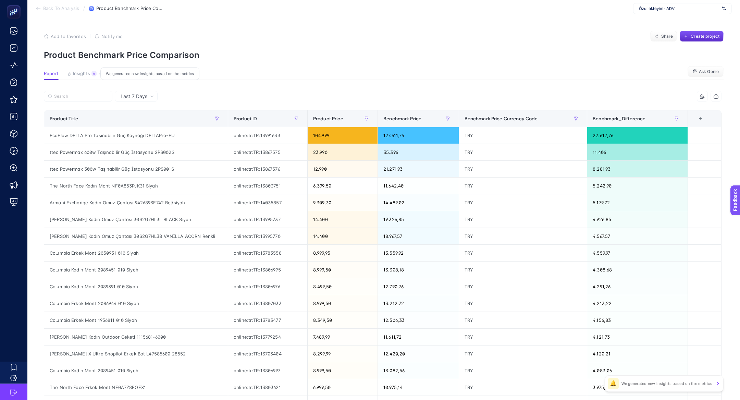
click at [71, 74] on icon "button" at bounding box center [69, 74] width 5 height 5
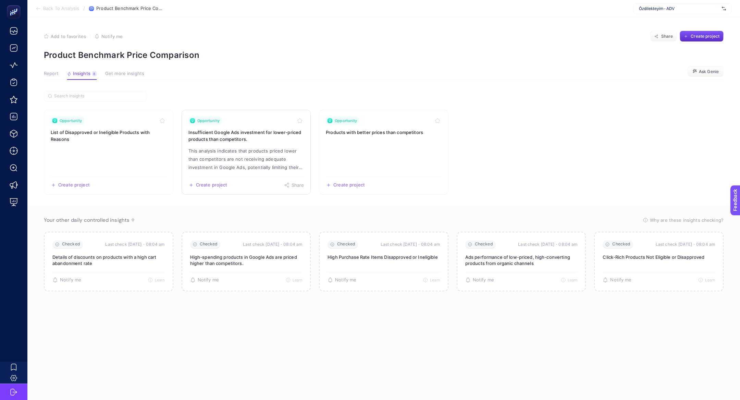
click at [224, 128] on link "Opportunity Insufficient Google Ads investment for lower-priced products than c…" at bounding box center [247, 152] width 130 height 85
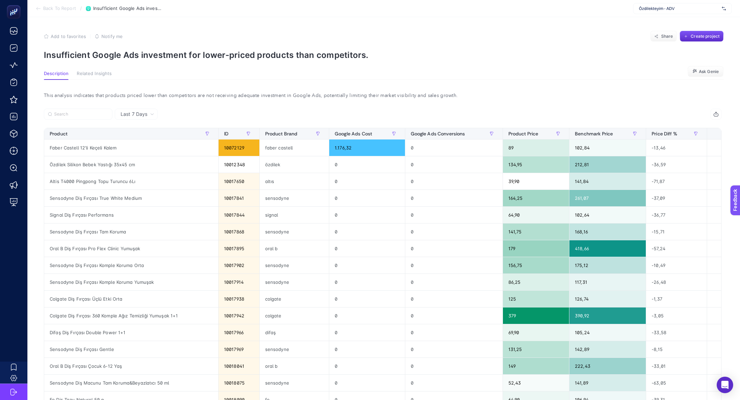
scroll to position [1, 0]
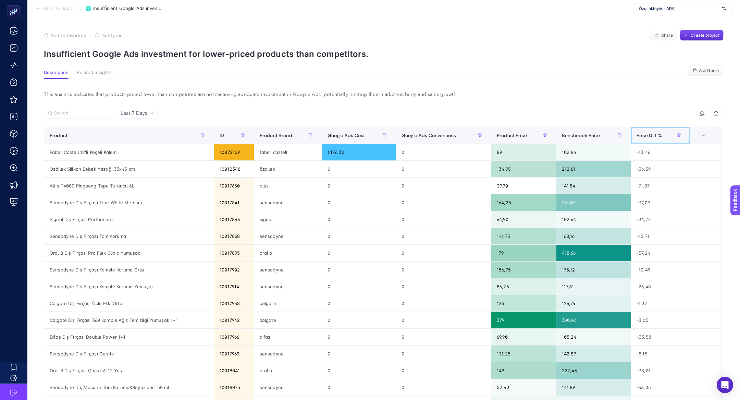
click at [647, 133] on span "Price Diff %" at bounding box center [650, 135] width 26 height 5
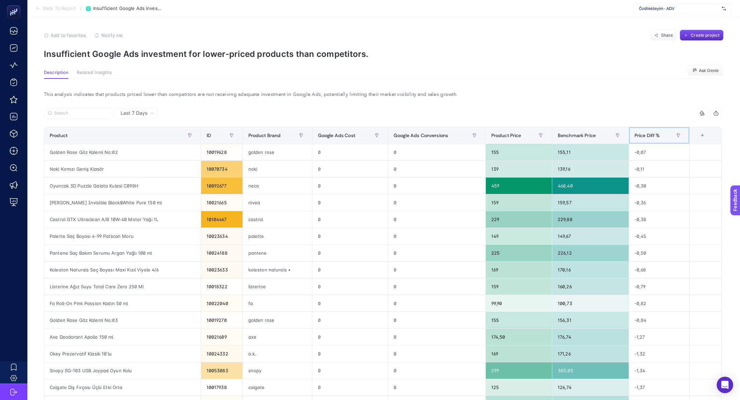
click at [647, 133] on span "Price Diff %" at bounding box center [648, 135] width 26 height 5
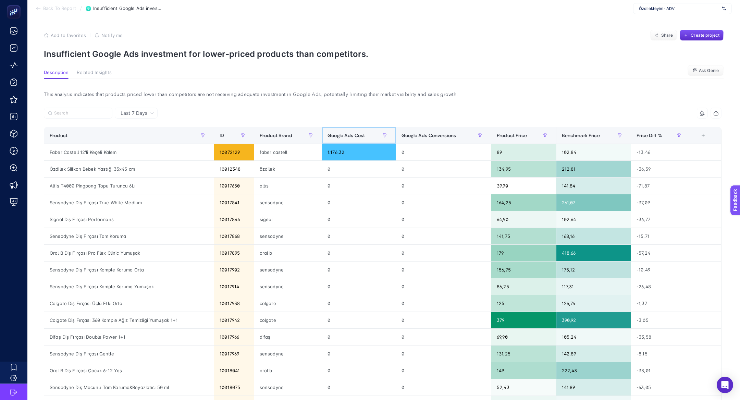
click at [376, 134] on div "Google Ads Cost" at bounding box center [359, 135] width 63 height 11
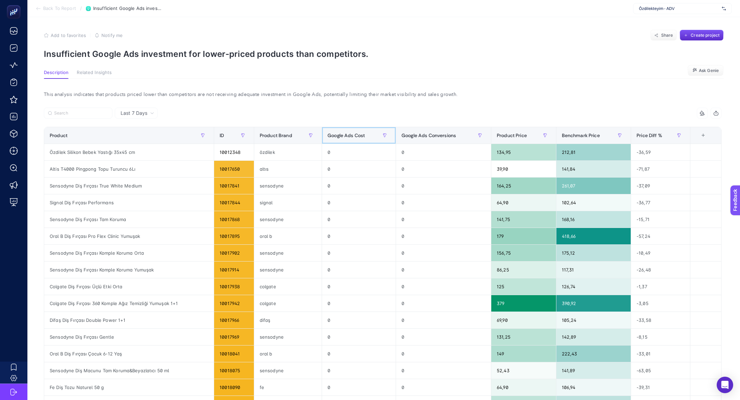
click at [376, 134] on div "Google Ads Cost" at bounding box center [359, 135] width 63 height 11
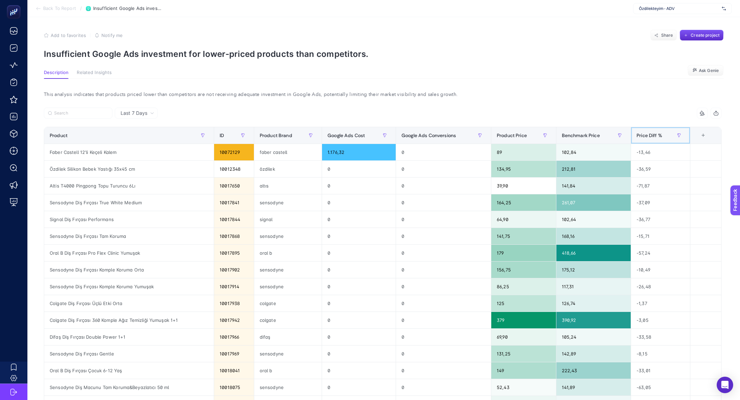
click at [649, 133] on span "Price Diff %" at bounding box center [650, 135] width 26 height 5
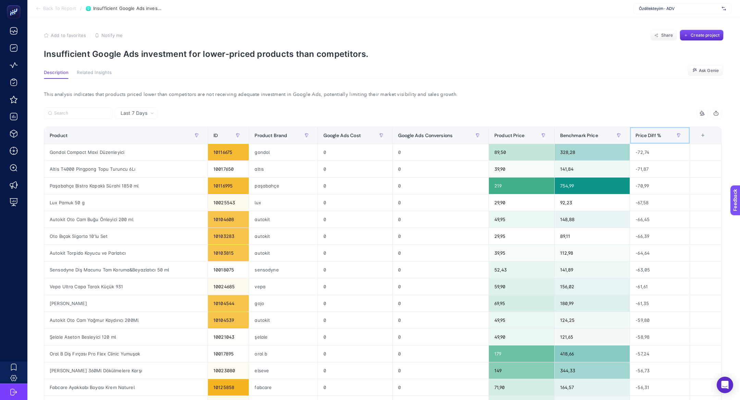
click at [649, 133] on span "Price Diff %" at bounding box center [649, 135] width 26 height 5
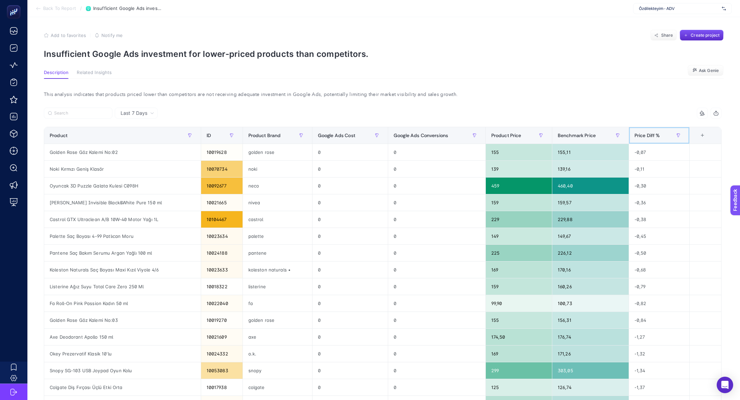
click at [650, 140] on div "Price Diff %" at bounding box center [660, 135] width 50 height 11
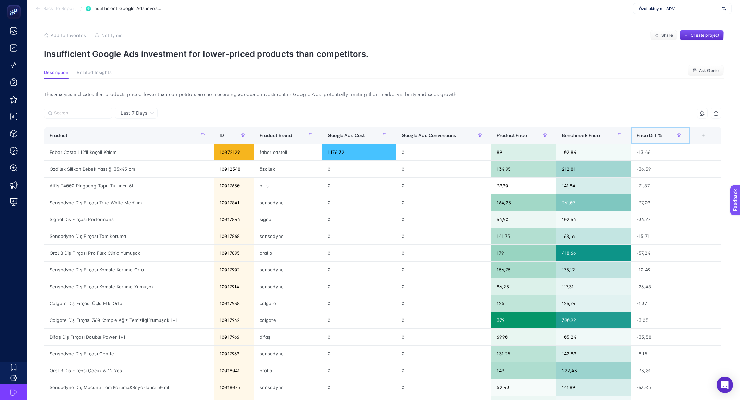
click at [650, 139] on div "Price Diff %" at bounding box center [661, 135] width 48 height 11
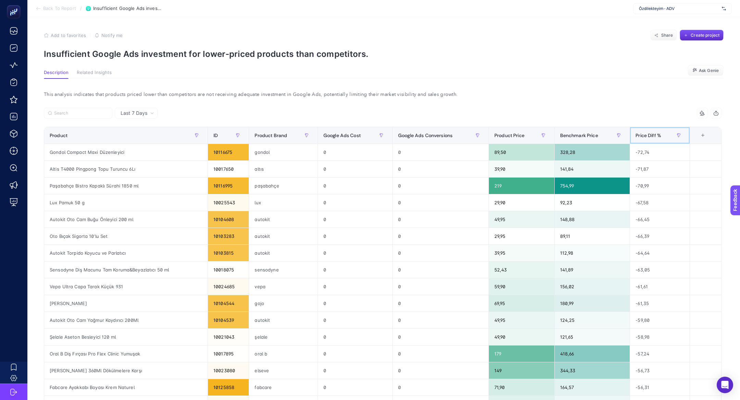
click at [650, 139] on div "Price Diff %" at bounding box center [660, 135] width 49 height 11
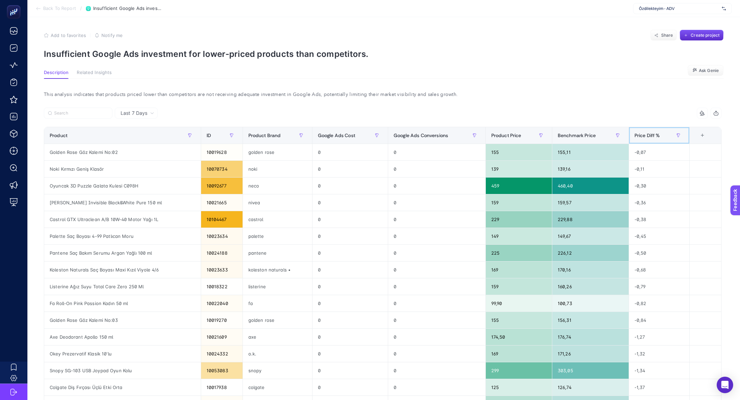
click at [650, 139] on div "Price Diff %" at bounding box center [660, 135] width 50 height 11
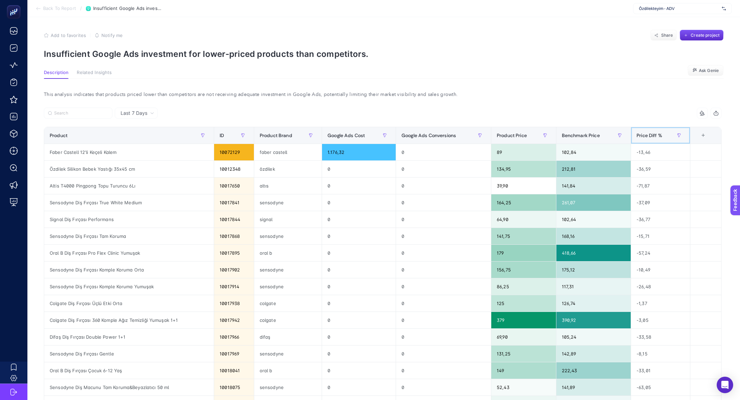
click at [650, 139] on div "Price Diff %" at bounding box center [661, 135] width 48 height 11
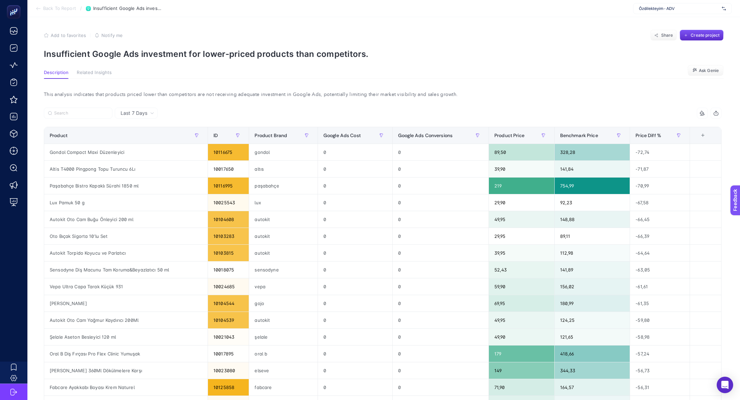
click at [704, 41] on section "Add to favorites false Notify me Share Create project Insufficient Google Ads i…" at bounding box center [384, 44] width 680 height 29
click at [703, 37] on span "Create project" at bounding box center [705, 35] width 29 height 5
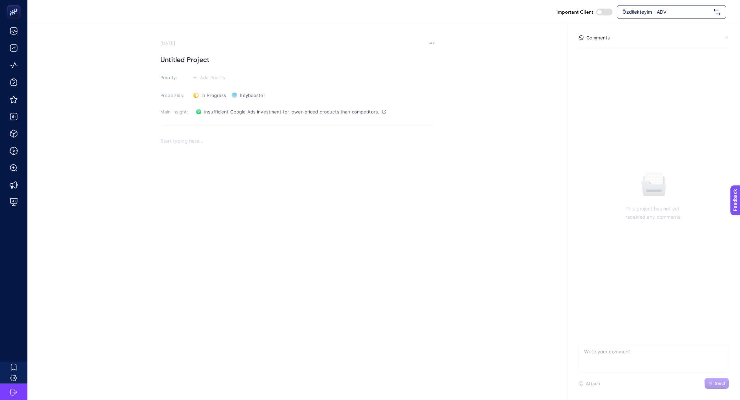
click at [215, 60] on h1 "Untitled Project" at bounding box center [297, 59] width 274 height 11
paste h1
drag, startPoint x: 288, startPoint y: 61, endPoint x: 504, endPoint y: 74, distance: 217.0
click at [504, 74] on section "[DATE] Rakiplerden Uygun Fiyata Satılan Ürünler İçin Dinamik Bir Kampanya Oluşt…" at bounding box center [383, 146] width 713 height 245
click at [225, 85] on section "[DATE] Rakiplerden Uygun Fiyata Satılan Ürünlere Yatırım Yapılmaması Priority: …" at bounding box center [297, 154] width 274 height 229
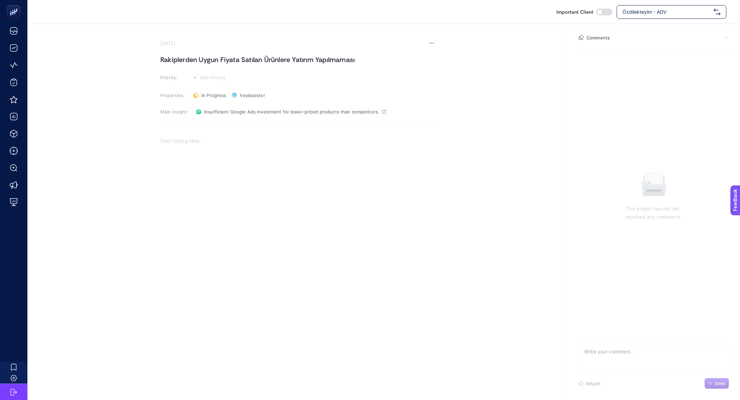
click at [224, 82] on section "[DATE] Rakiplerden Uygun Fiyata Satılan Ürünlere Yatırım Yapılmaması Priority: …" at bounding box center [297, 154] width 274 height 229
click at [213, 80] on span "Add Priority" at bounding box center [213, 77] width 26 height 5
click at [214, 88] on rect at bounding box center [206, 90] width 21 height 7
click at [212, 192] on div "Rich Text Editor. Editing area: main" at bounding box center [297, 203] width 274 height 137
click at [371, 143] on p "Problem: Rakiplerden daha uygun fiyata satılan ürünlere yapılan yatırımın yeter…" at bounding box center [297, 143] width 274 height 8
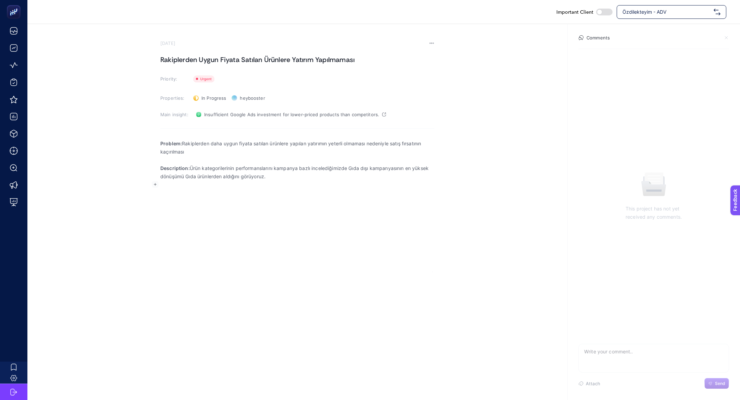
click at [154, 183] on rect "button" at bounding box center [155, 184] width 7 height 7
click at [154, 199] on icon "Editor block content toolbar" at bounding box center [155, 199] width 2 height 2
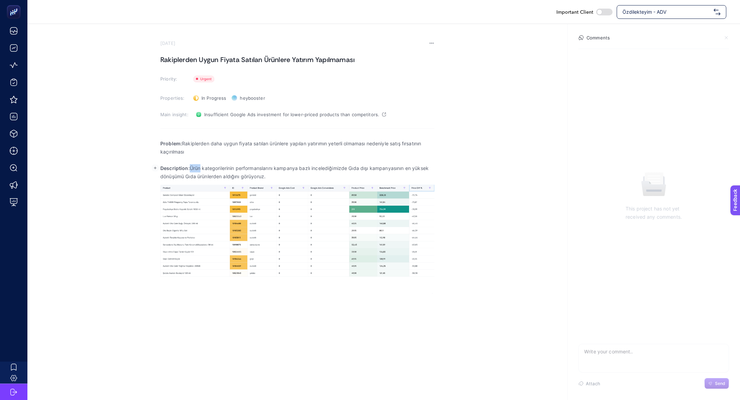
drag, startPoint x: 192, startPoint y: 169, endPoint x: 201, endPoint y: 172, distance: 10.2
click at [201, 172] on p "Description: Ürün kategorilerinin performanslarını kampanya bazlı incelediğimiz…" at bounding box center [297, 172] width 274 height 16
click at [303, 174] on p "Description: Ürün kategorilerinin performanslarını kampanya bazlı incelediğimiz…" at bounding box center [297, 172] width 274 height 16
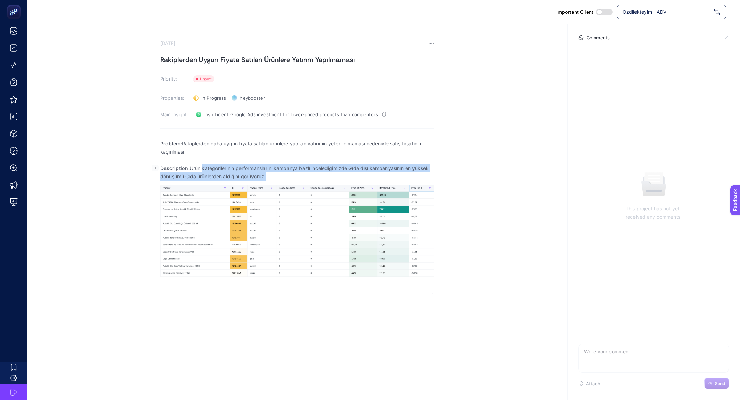
drag, startPoint x: 303, startPoint y: 174, endPoint x: 203, endPoint y: 167, distance: 99.9
click at [203, 168] on p "Description: Ürün kategorilerinin performanslarını kampanya bazlı incelediğimiz…" at bounding box center [297, 172] width 274 height 16
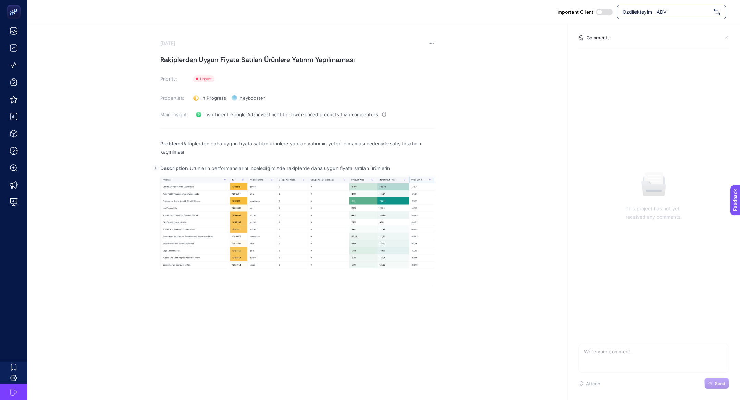
click at [310, 168] on p "Description: Ürünlerin performanslarını incelediğimizde rakiplerde daha uygun f…" at bounding box center [297, 168] width 274 height 8
click at [409, 171] on p "Description: Ürünlerin performanslarını incelediğimizde rakiplerden daha uygun …" at bounding box center [297, 168] width 274 height 8
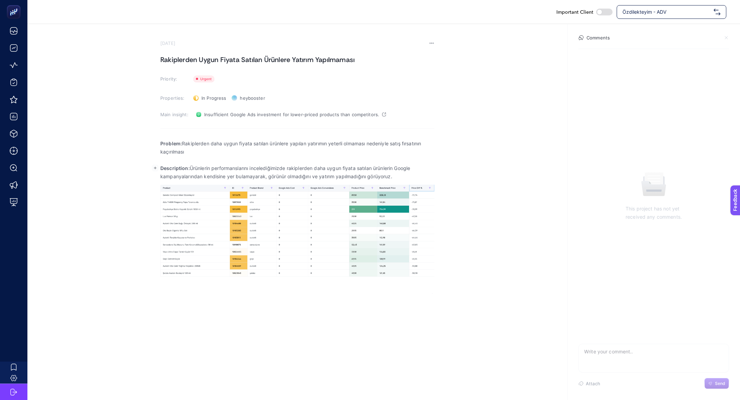
click at [222, 304] on div "Important Client Özdilekteyim - ADV [DATE] Rakiplerden Uygun Fiyata Satılan Ürü…" at bounding box center [370, 200] width 740 height 400
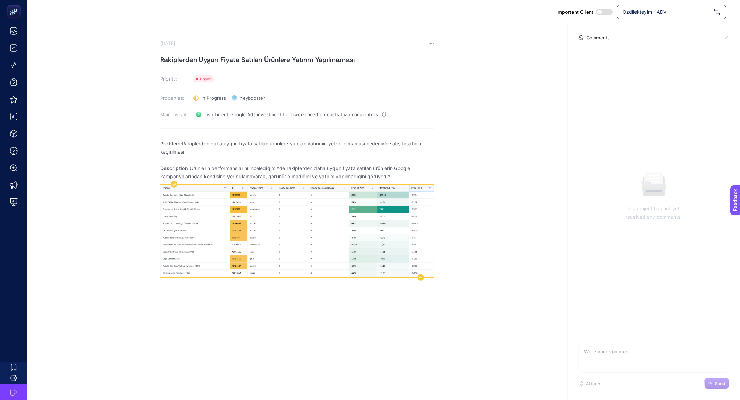
click at [407, 248] on img "Rich Text Editor. Editing area: main" at bounding box center [297, 231] width 274 height 92
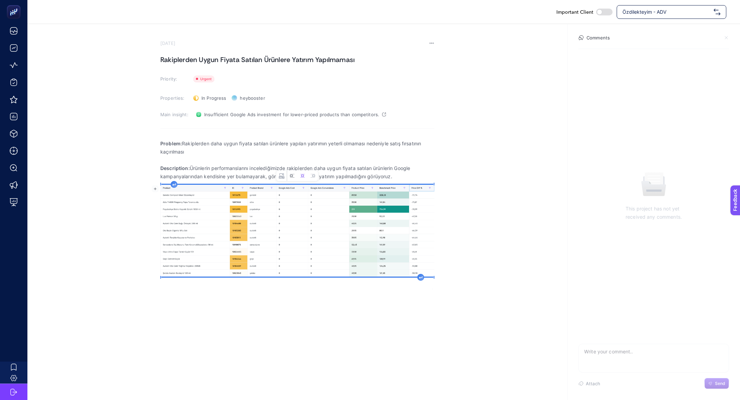
click at [297, 173] on button "Left aligned image" at bounding box center [292, 176] width 10 height 10
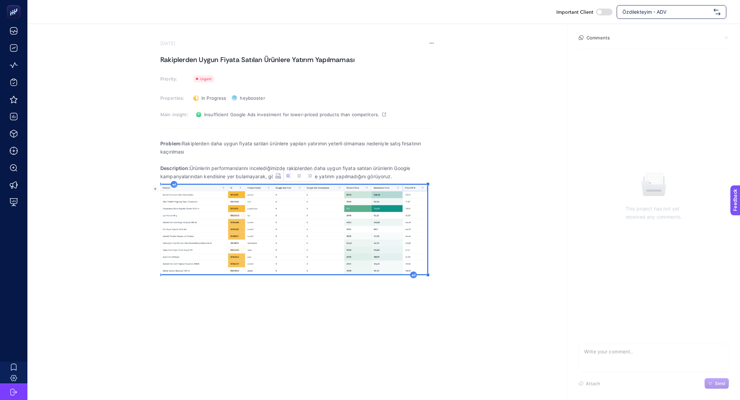
click at [414, 276] on icon "Rich Text Editor. Editing area: main" at bounding box center [413, 275] width 3 height 3
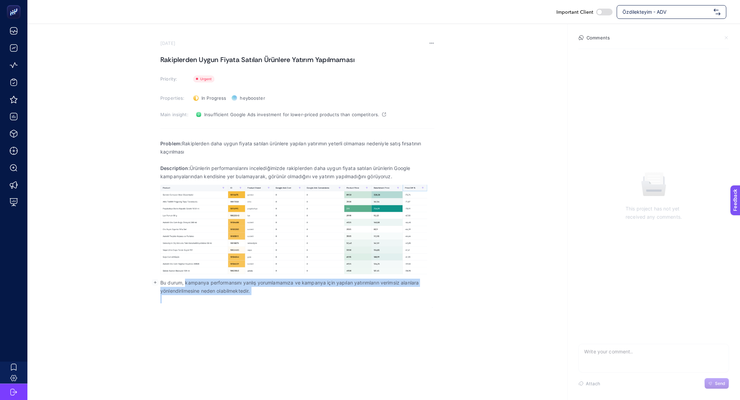
drag, startPoint x: 186, startPoint y: 282, endPoint x: 278, endPoint y: 303, distance: 94.0
click at [278, 303] on div "Problem: Rakiplerden daha uygun fiyata satılan ürünlere yapılan yatırımın yeter…" at bounding box center [297, 221] width 274 height 172
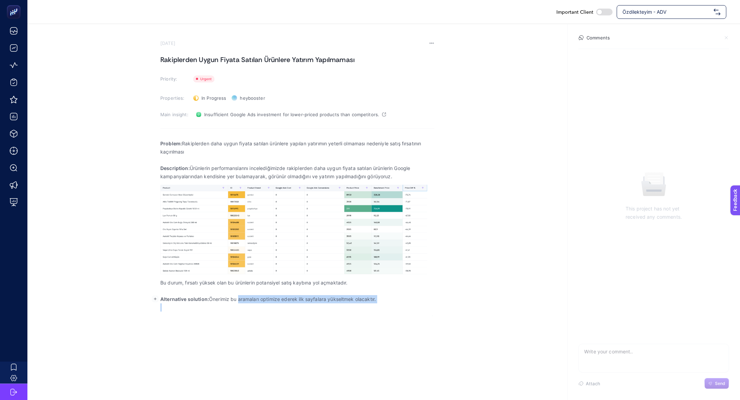
drag, startPoint x: 237, startPoint y: 302, endPoint x: 432, endPoint y: 308, distance: 194.4
click at [432, 308] on div "Problem: Rakiplerden daha uygun fiyata satılan ürünlere yapılan yatırımın yeter…" at bounding box center [297, 225] width 274 height 181
drag, startPoint x: 184, startPoint y: 305, endPoint x: 265, endPoint y: 307, distance: 80.9
click at [265, 307] on p "Alternative solution: Önerimiz bu ürünleri cover edebilmek için bir Feed toolu …" at bounding box center [297, 303] width 274 height 16
drag, startPoint x: 259, startPoint y: 307, endPoint x: 186, endPoint y: 306, distance: 73.3
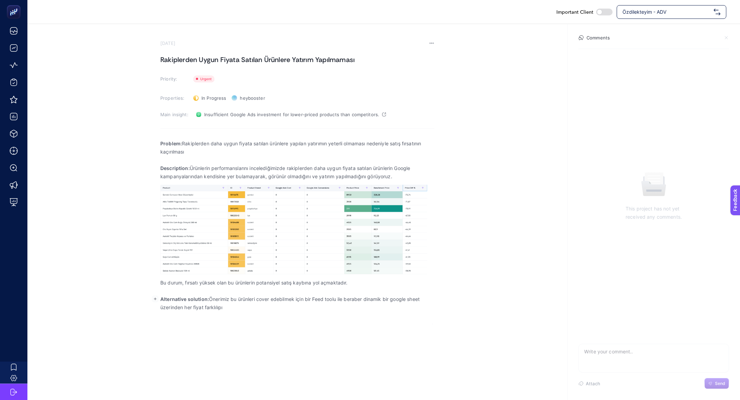
click at [185, 306] on p "Alternative solution: Önerimiz bu ürünleri cover edebilmek için bir Feed toolu …" at bounding box center [297, 303] width 274 height 16
click at [243, 58] on h1 "Rakiplerden Uygun Fiyata Satılan Ürünlere Yatırım Yapılmaması" at bounding box center [297, 59] width 274 height 11
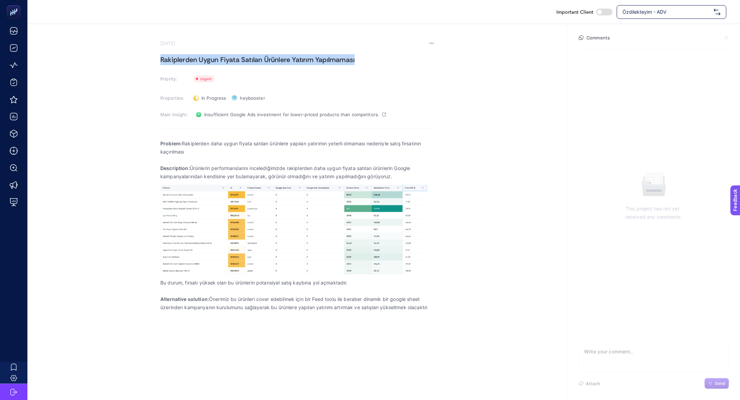
click at [243, 58] on h1 "Rakiplerden Uygun Fiyata Satılan Ürünlere Yatırım Yapılmaması" at bounding box center [297, 59] width 274 height 11
copy h1 "Rakiplerden Uygun Fiyata Satılan Ürünlere Yatırım Yapılmaması"
click at [277, 58] on h1 "Rakiplerden Uygun Fiyata Satılan Ürünlere Yatırım Yapılmaması" at bounding box center [297, 59] width 274 height 11
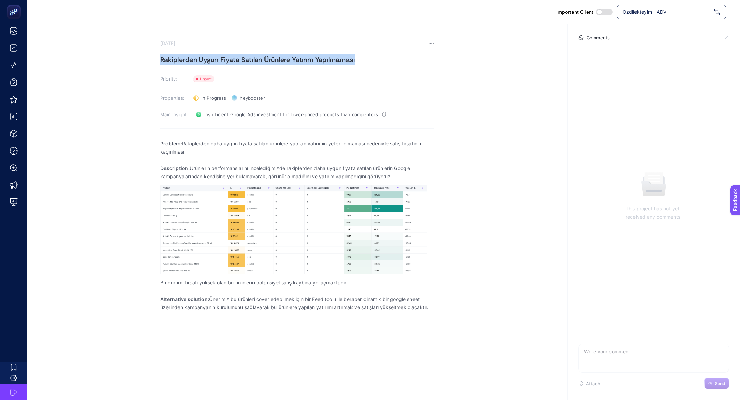
copy h1 "Rakiplerden Uygun Fiyata Satılan Ürünlere Yatırım Yapılmaması"
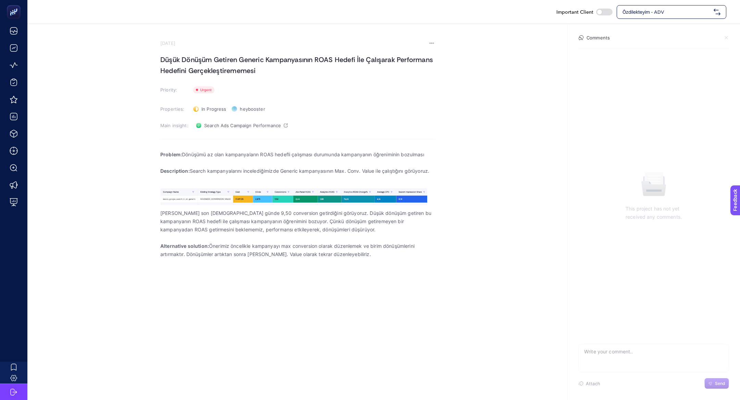
click at [219, 161] on p "Rich Text Editor. Editing area: main" at bounding box center [297, 163] width 274 height 8
click at [217, 155] on p "Problem: Dönüşümü az olan kampanyaların ROAS hedefli çalışması durumunda kampan…" at bounding box center [297, 154] width 274 height 8
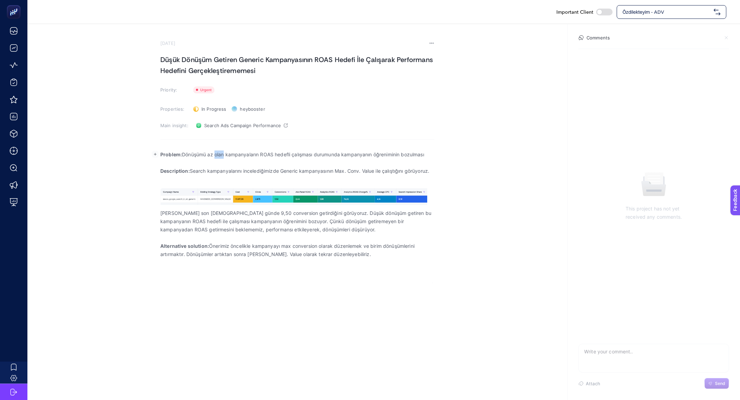
click at [217, 155] on p "Problem: Dönüşümü az olan kampanyaların ROAS hedefli çalışması durumunda kampan…" at bounding box center [297, 154] width 274 height 8
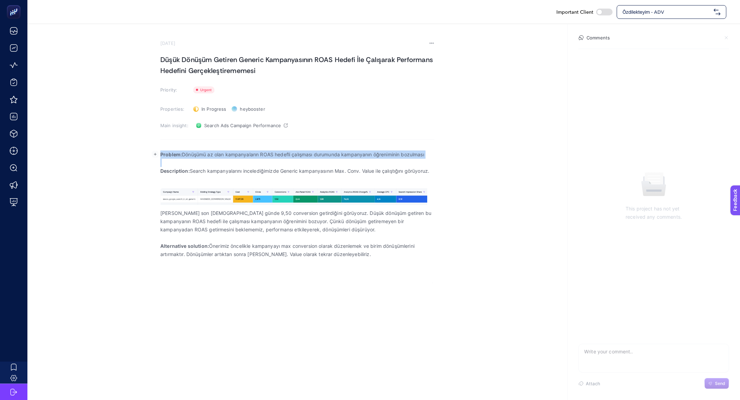
copy p "Problem: Dönüşümü az olan kampanyaların ROAS hedefli çalışması durumunda kampan…"
click at [218, 178] on p "Rich Text Editor. Editing area: main" at bounding box center [297, 179] width 274 height 8
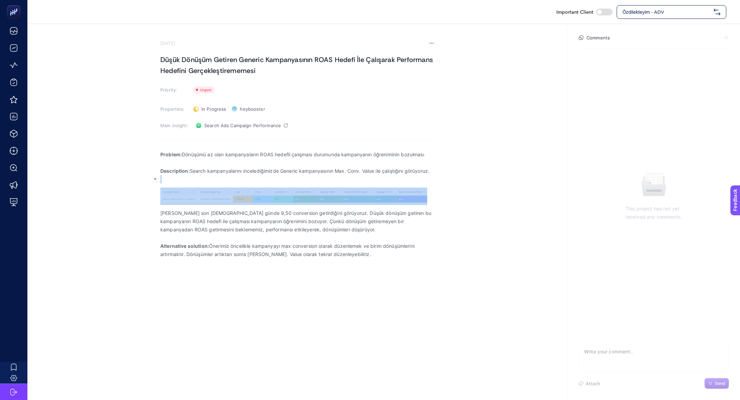
click at [218, 178] on p "Rich Text Editor. Editing area: main" at bounding box center [297, 179] width 274 height 8
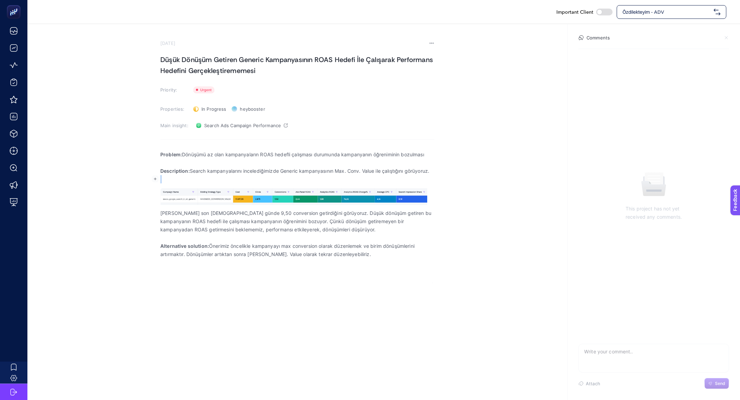
click at [218, 178] on p "Rich Text Editor. Editing area: main" at bounding box center [297, 179] width 274 height 8
click at [214, 172] on p "Description: Search kampanyalarını incelediğimizde Generic kampanyasının Max. C…" at bounding box center [297, 171] width 274 height 8
copy p "Description: Search kampanyalarını incelediğimizde Generic kampanyasının Max. C…"
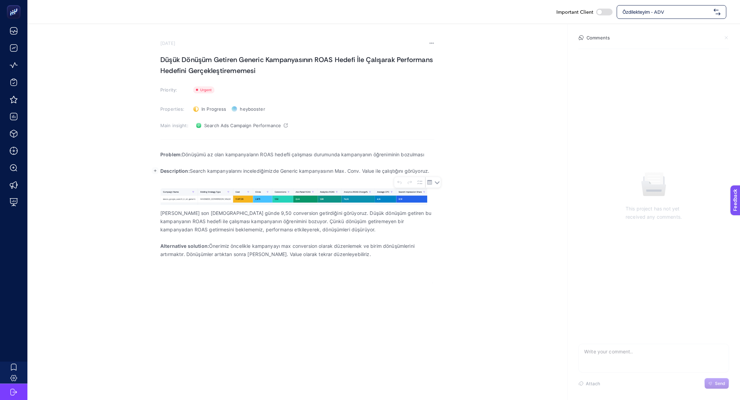
click at [235, 210] on p "Kampanyanın son 30 günde 9,50 conversion getirdiğini görüyoruz. Düşük dönüşüm g…" at bounding box center [297, 221] width 274 height 25
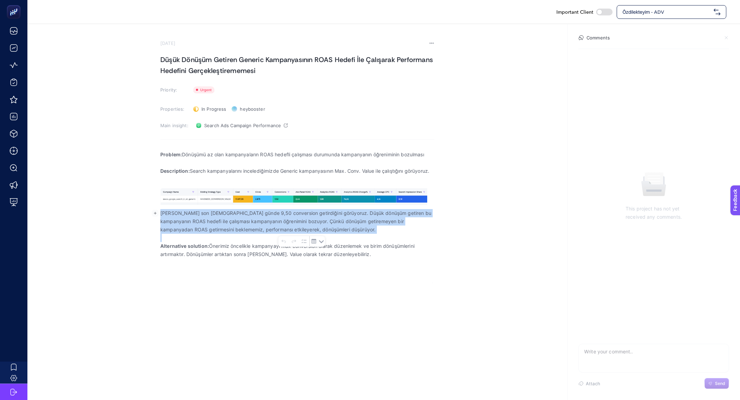
copy p "Kampanyanın son 30 günde 9,50 conversion getirdiğini görüyoruz. Düşük dönüşüm g…"
click at [209, 237] on p "Rich Text Editor. Editing area: main" at bounding box center [297, 238] width 274 height 8
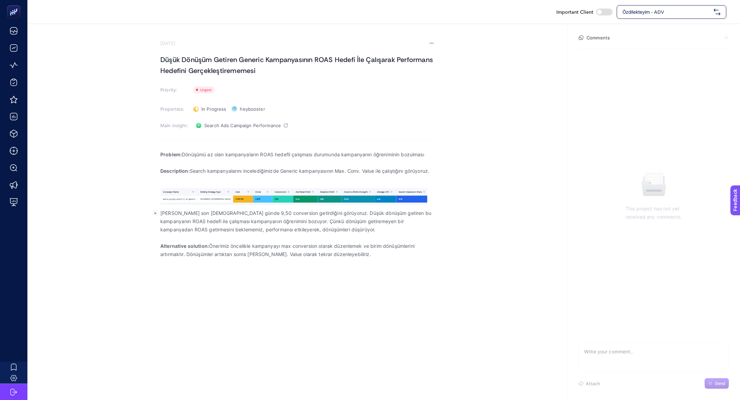
click at [193, 230] on p "Kampanyanın son 30 günde 9,50 conversion getirdiğini görüyoruz. Düşük dönüşüm g…" at bounding box center [297, 221] width 274 height 25
click at [196, 230] on p "Kampanyanın son 30 günde 9,50 conversion getirdiğini görüyoruz. Düşük dönüşüm g…" at bounding box center [297, 221] width 274 height 25
drag, startPoint x: 323, startPoint y: 231, endPoint x: 283, endPoint y: 220, distance: 41.1
click at [283, 220] on p "Kampanyanın son 30 günde 9,50 conversion getirdiğini görüyoruz. Düşük dönüşüm g…" at bounding box center [297, 221] width 274 height 25
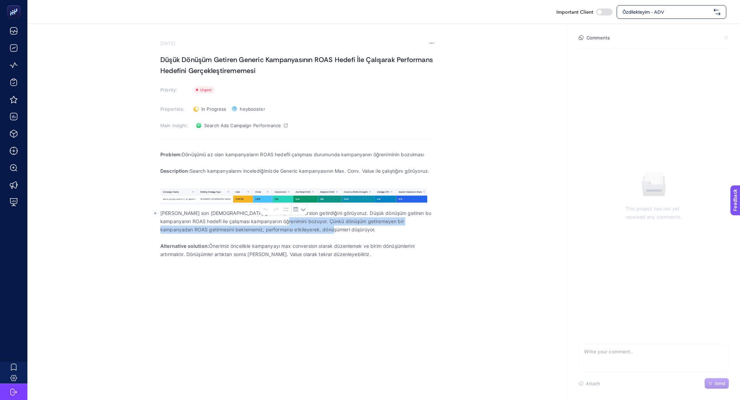
copy p "Çünkü dönüşüm getiremeyen bir kampanyadan ROAS getirmesini beklememiz, performa…"
click at [272, 246] on p "Alternative solution: Önerimiz öncelikle kampanyayı max conversion olarak düzen…" at bounding box center [297, 250] width 274 height 16
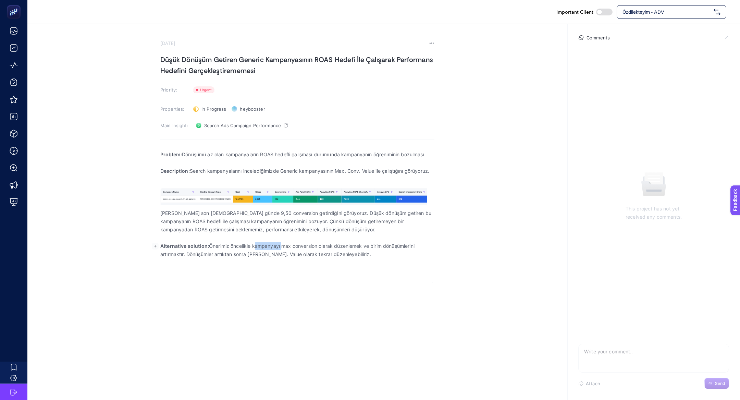
click at [272, 246] on p "Alternative solution: Önerimiz öncelikle kampanyayı max conversion olarak düzen…" at bounding box center [297, 250] width 274 height 16
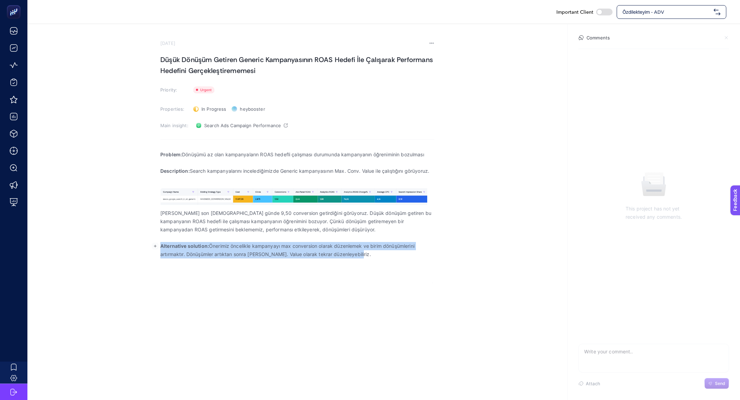
click at [272, 246] on p "Alternative solution: Önerimiz öncelikle kampanyayı max conversion olarak düzen…" at bounding box center [297, 250] width 274 height 16
copy p "Alternative solution: Önerimiz öncelikle kampanyayı max conversion olarak düzen…"
